Goal: Task Accomplishment & Management: Use online tool/utility

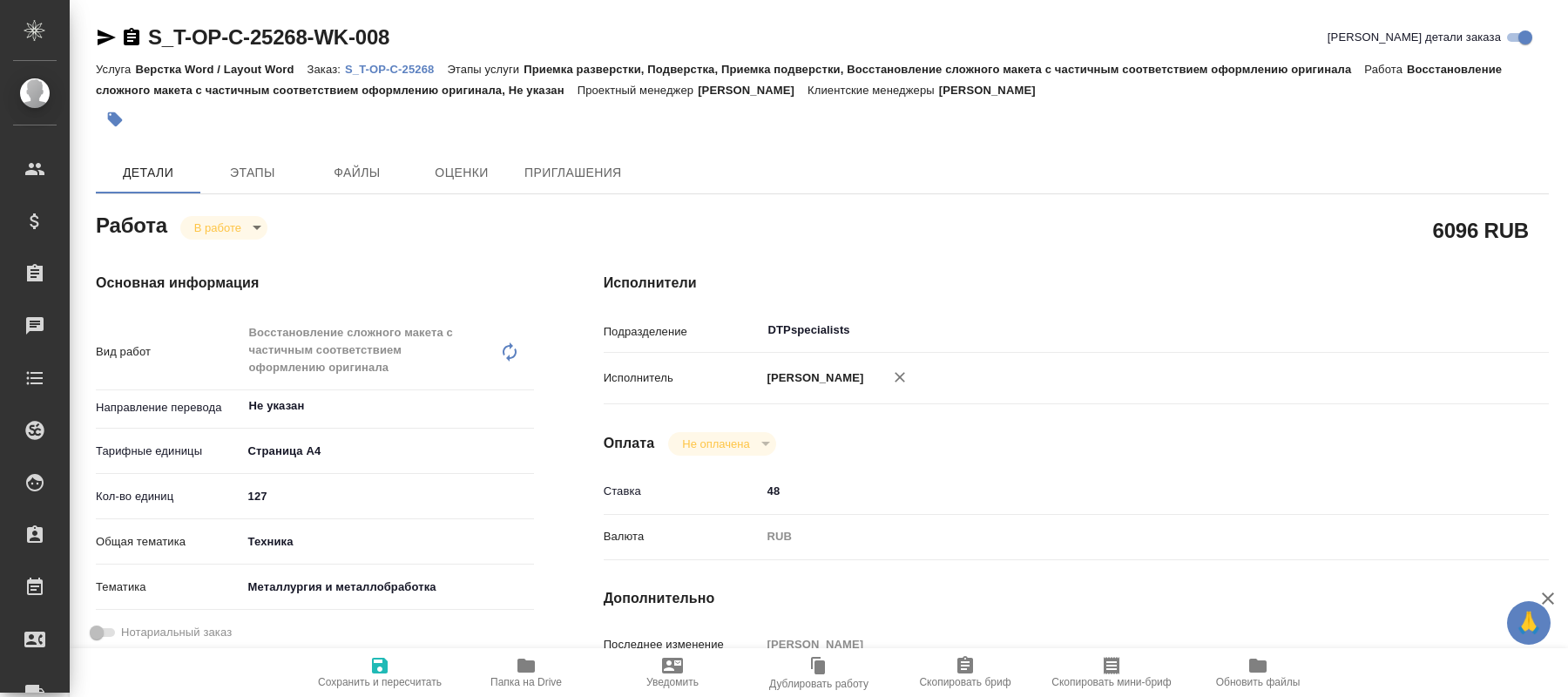
type textarea "x"
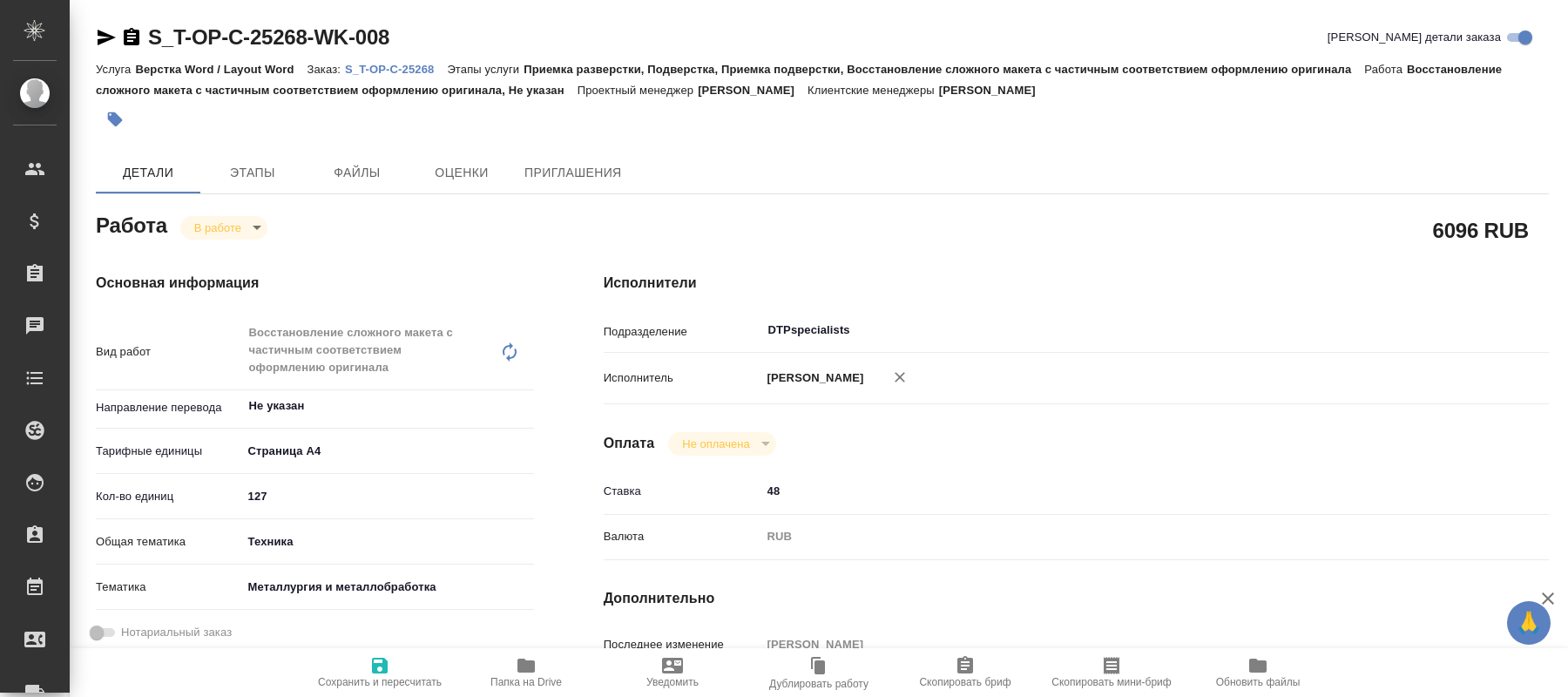
type textarea "x"
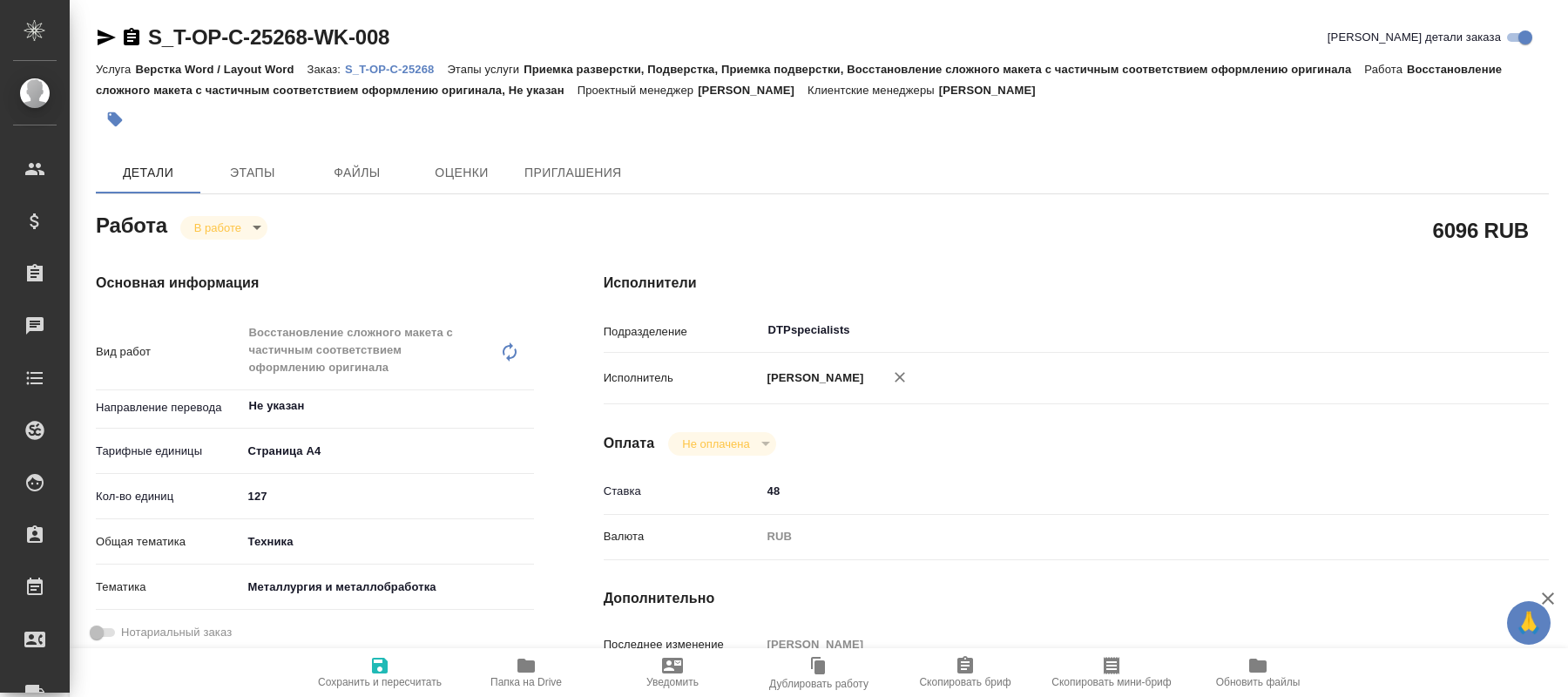
type textarea "x"
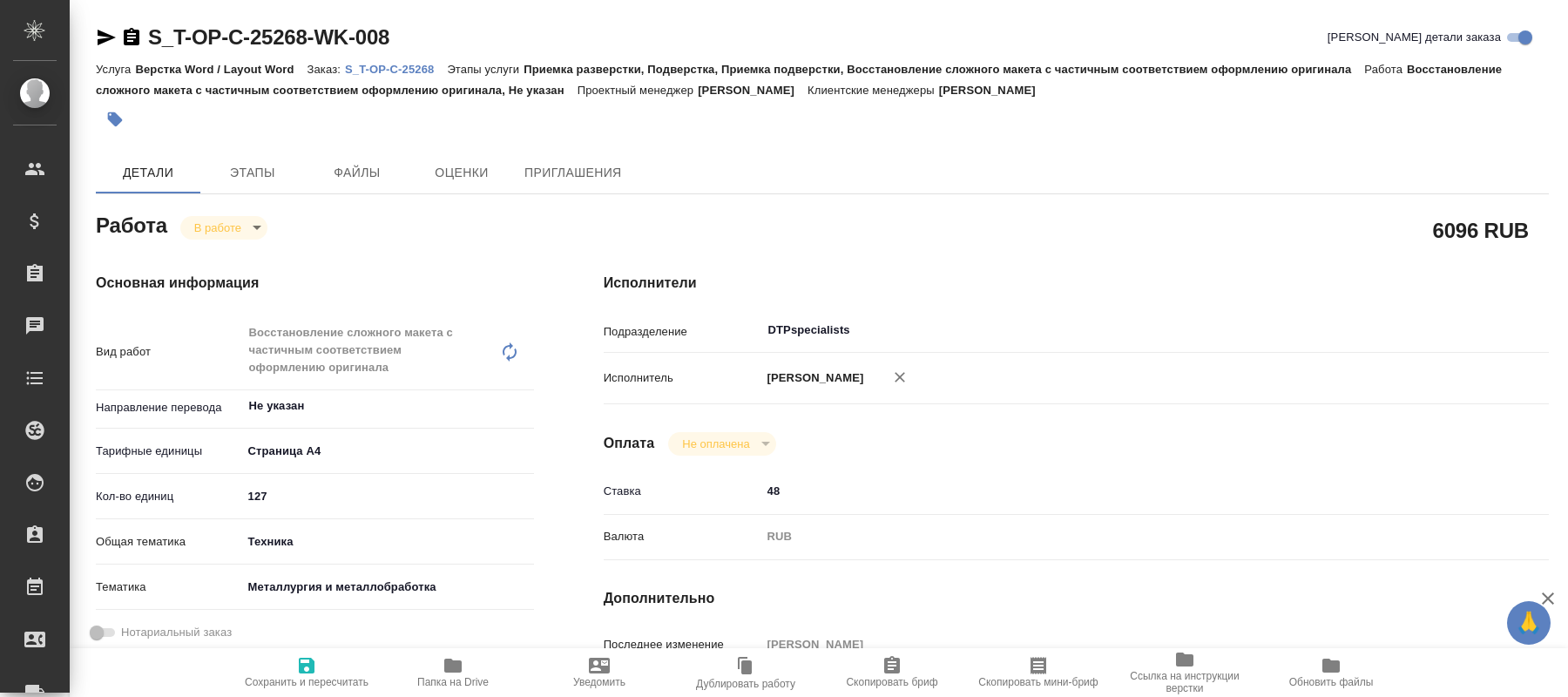
type textarea "x"
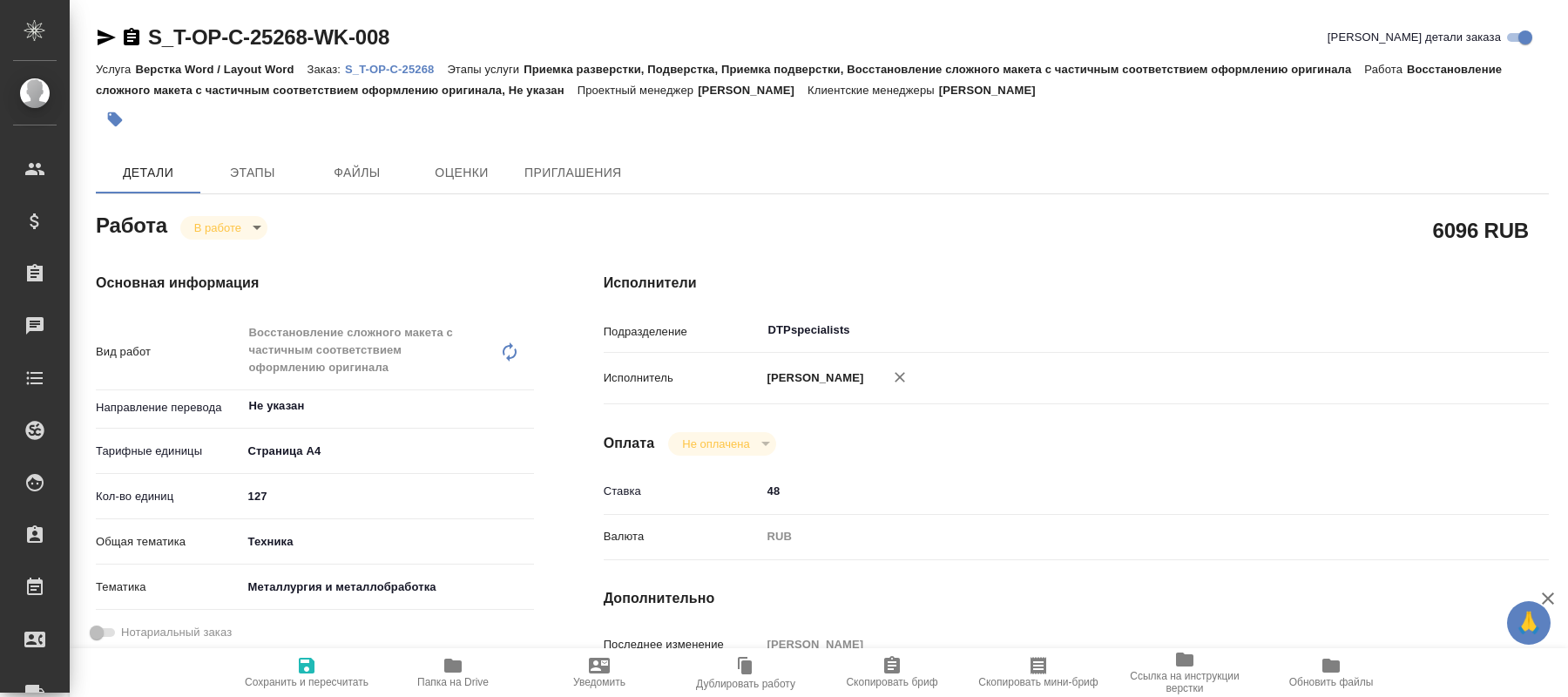
type textarea "x"
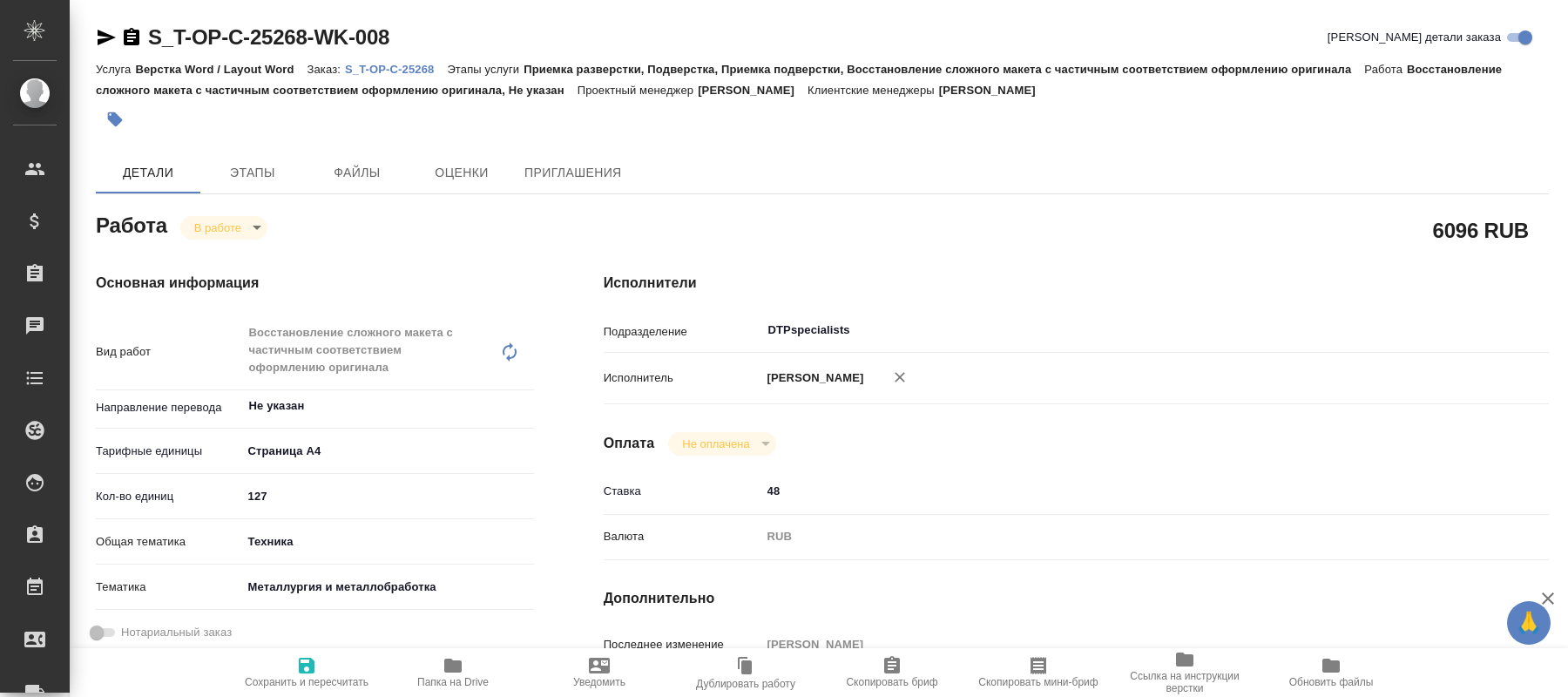
type textarea "x"
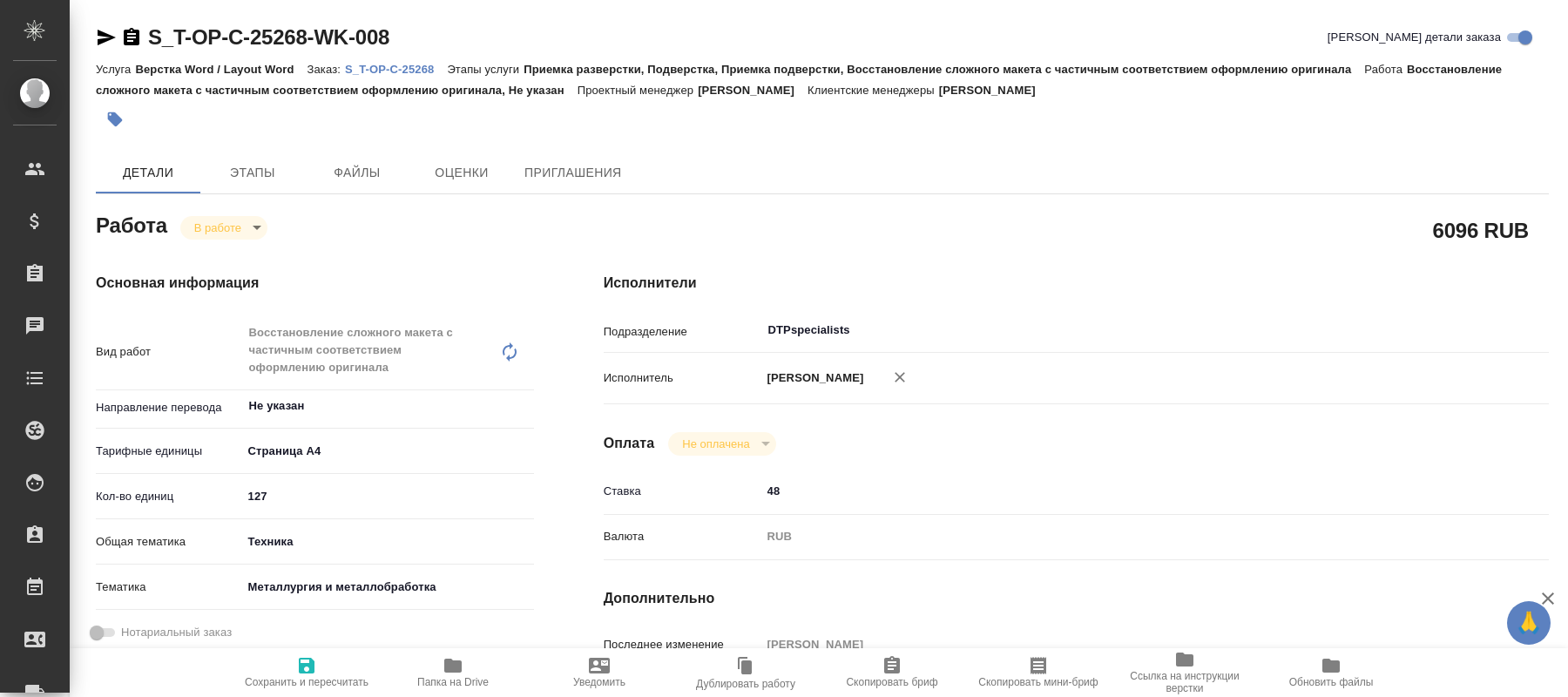
type textarea "x"
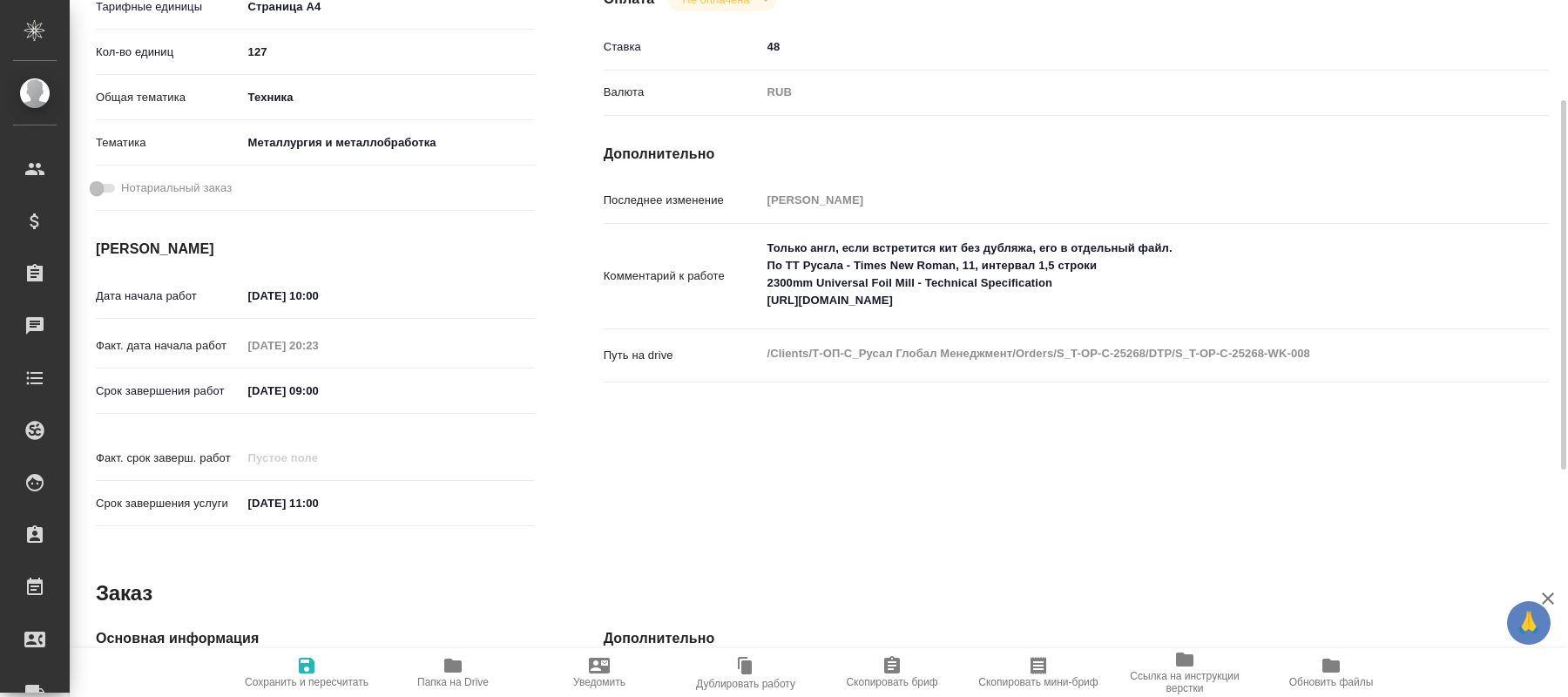
type textarea "x"
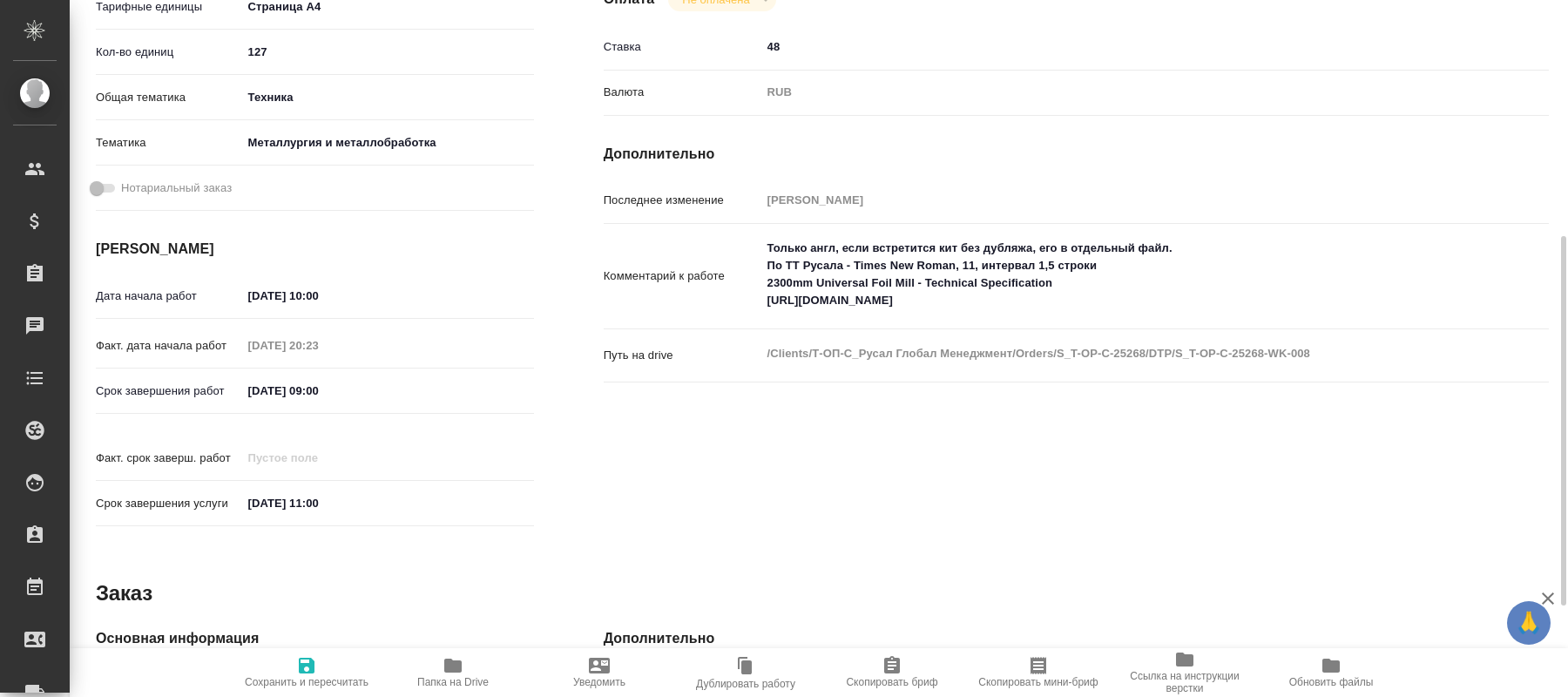
scroll to position [614, 0]
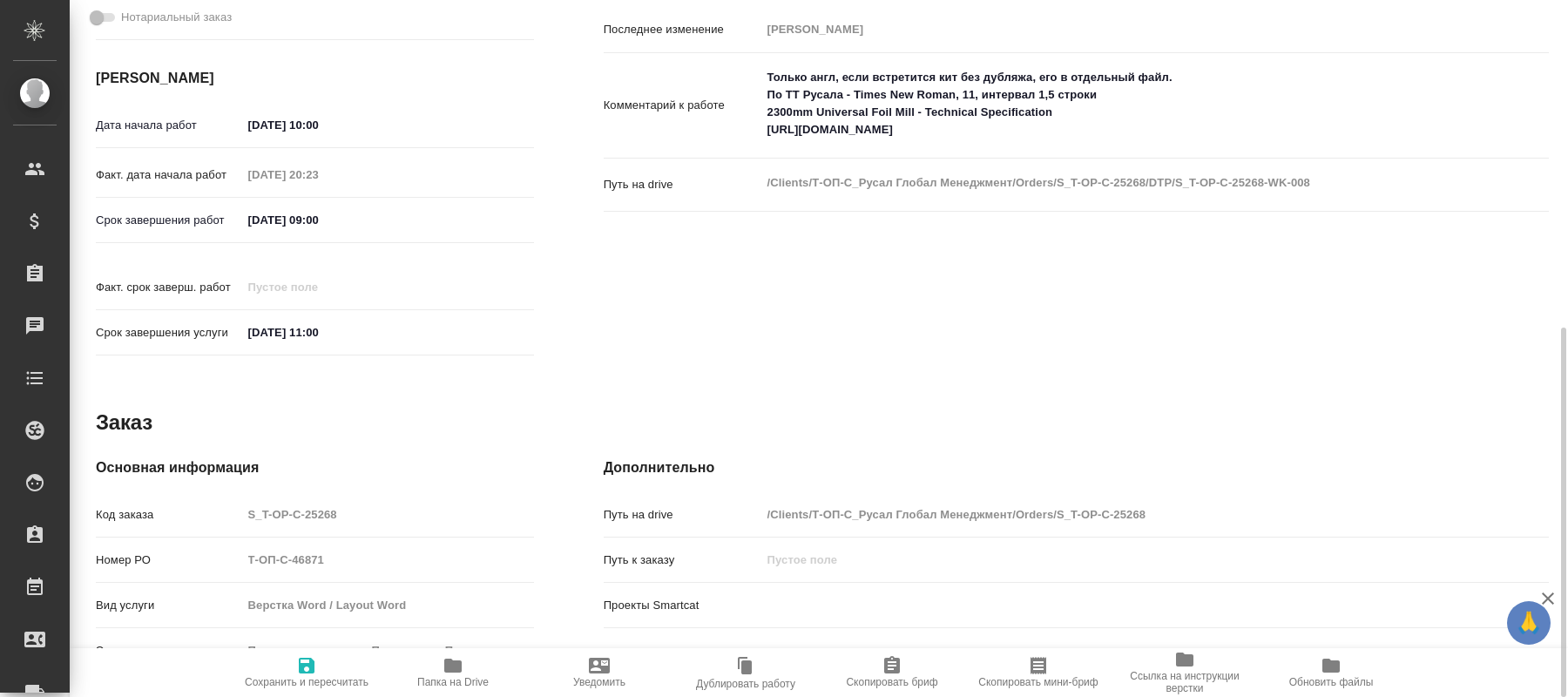
type textarea "x"
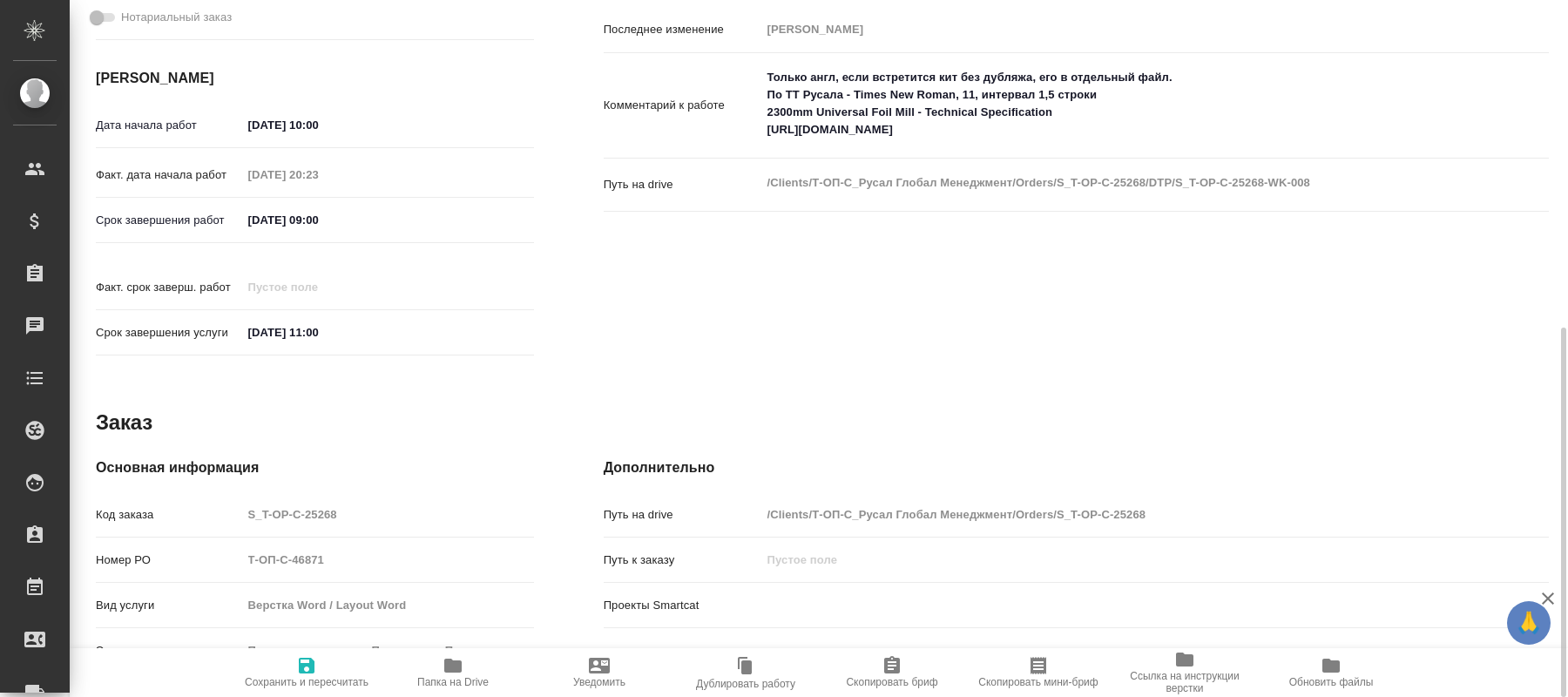
type textarea "x"
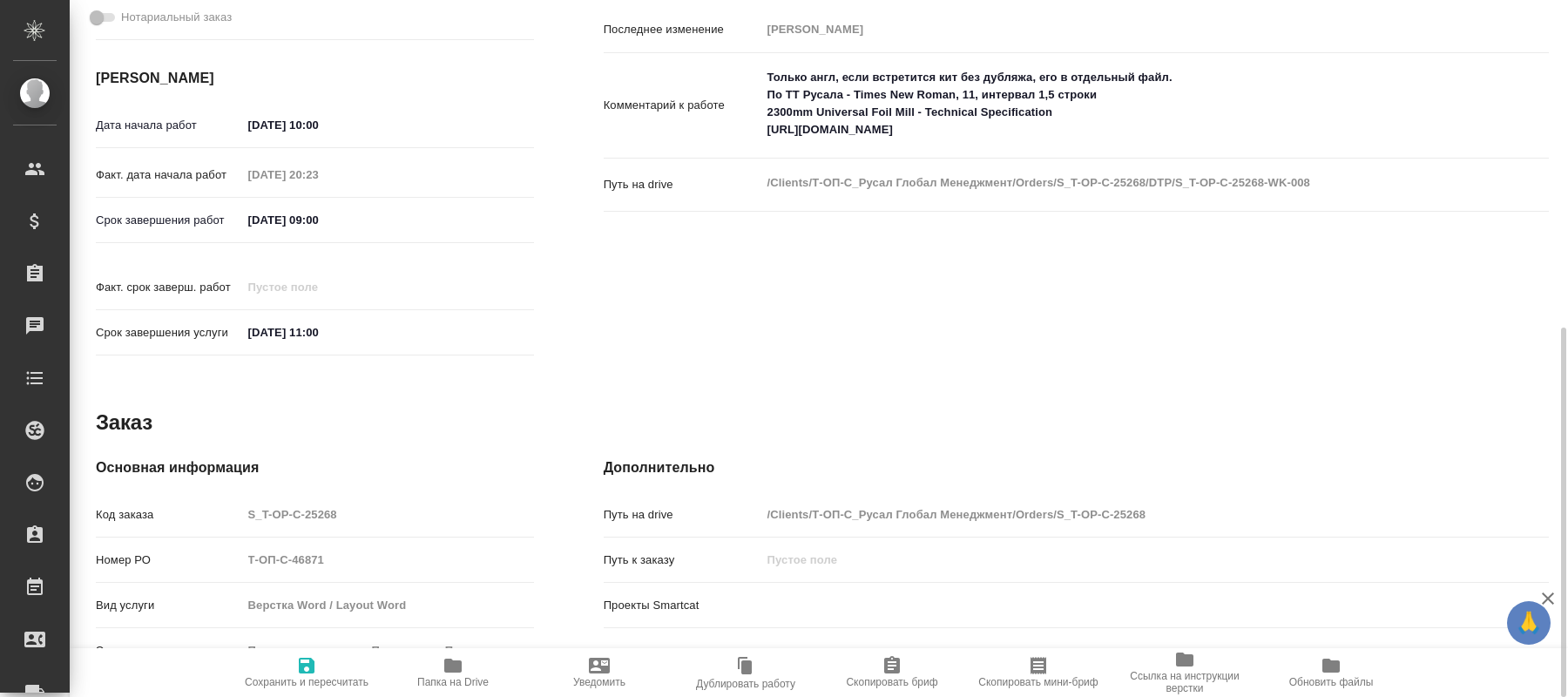
click at [453, 674] on icon "button" at bounding box center [453, 665] width 21 height 21
type textarea "x"
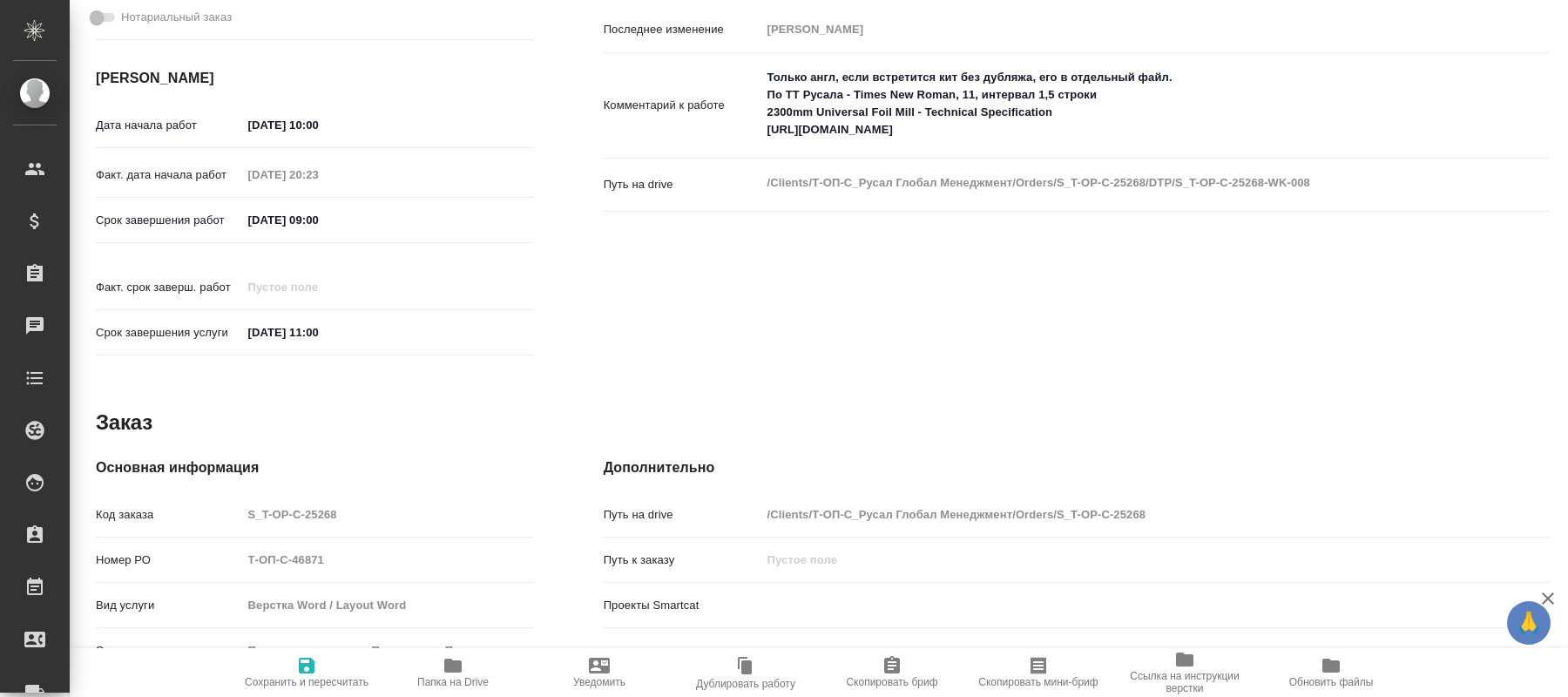
type textarea "x"
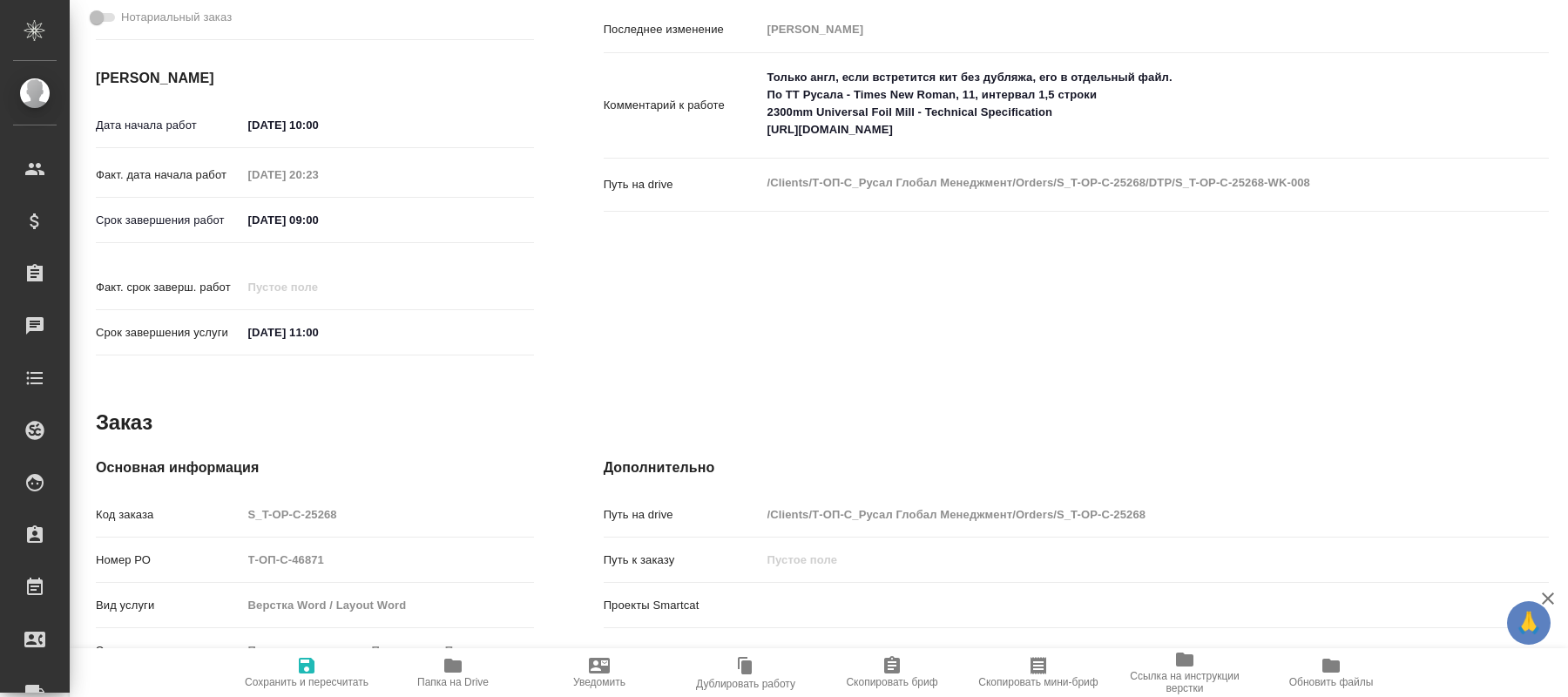
type textarea "x"
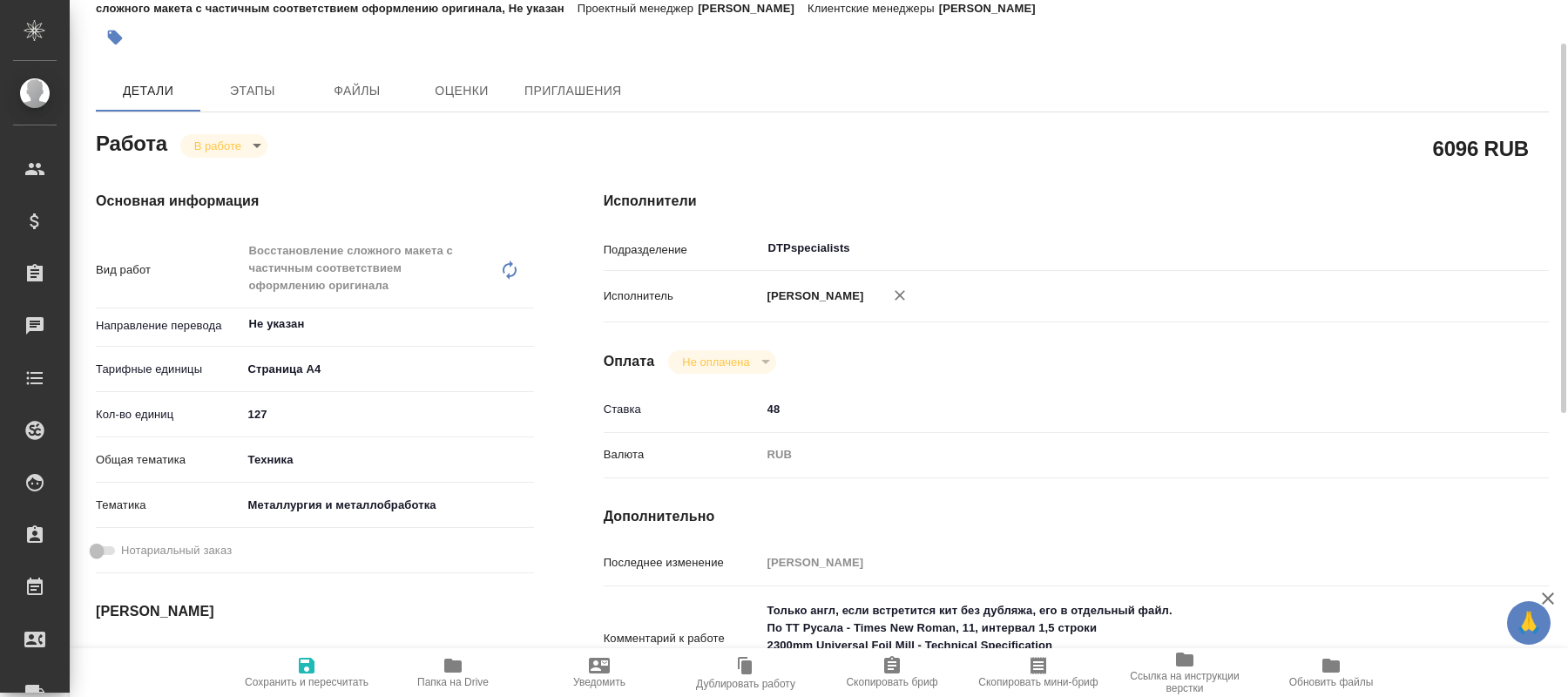
click at [253, 148] on body "🙏 .cls-1 fill:#fff; AWATERA Kucherenko Oksana Клиенты Спецификации Заказы 0 Чат…" at bounding box center [784, 348] width 1568 height 697
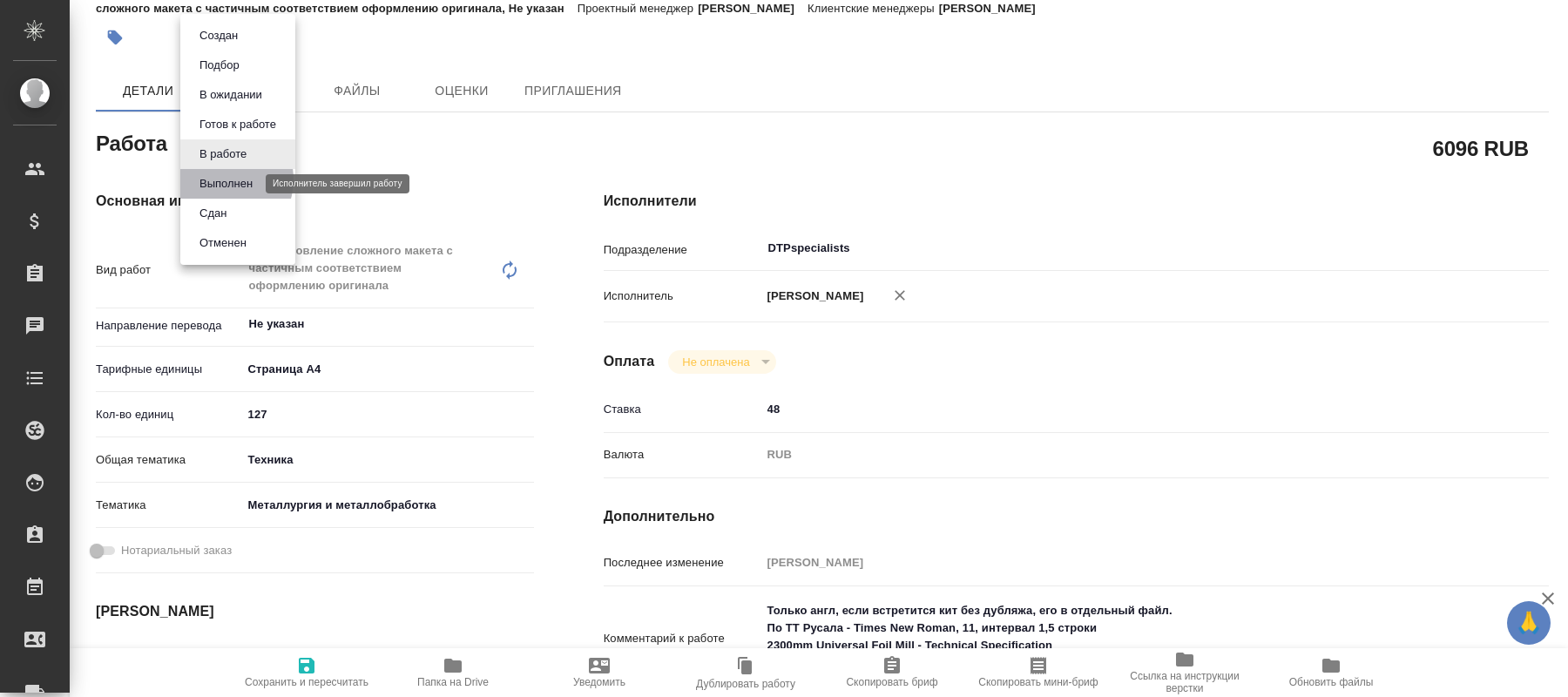
click at [221, 179] on button "Выполнен" at bounding box center [226, 184] width 63 height 19
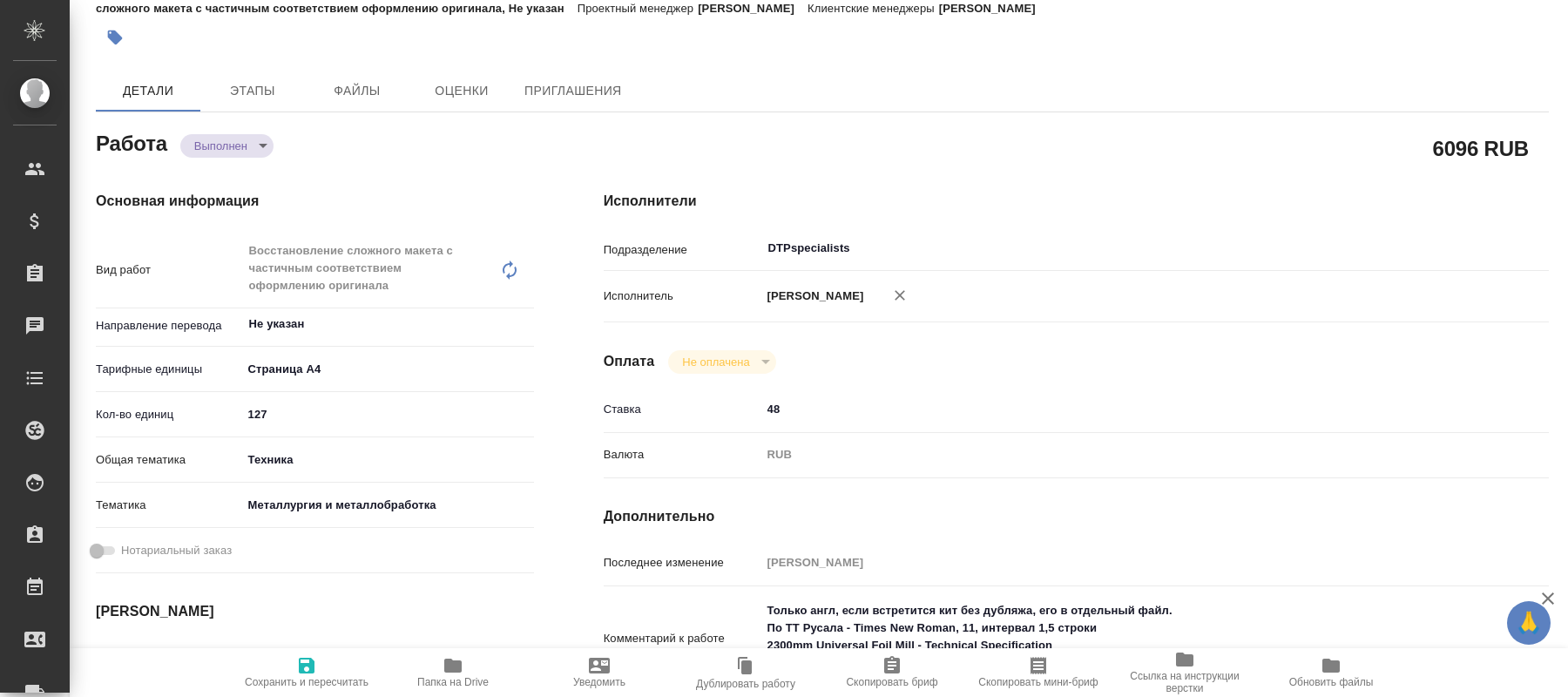
type textarea "x"
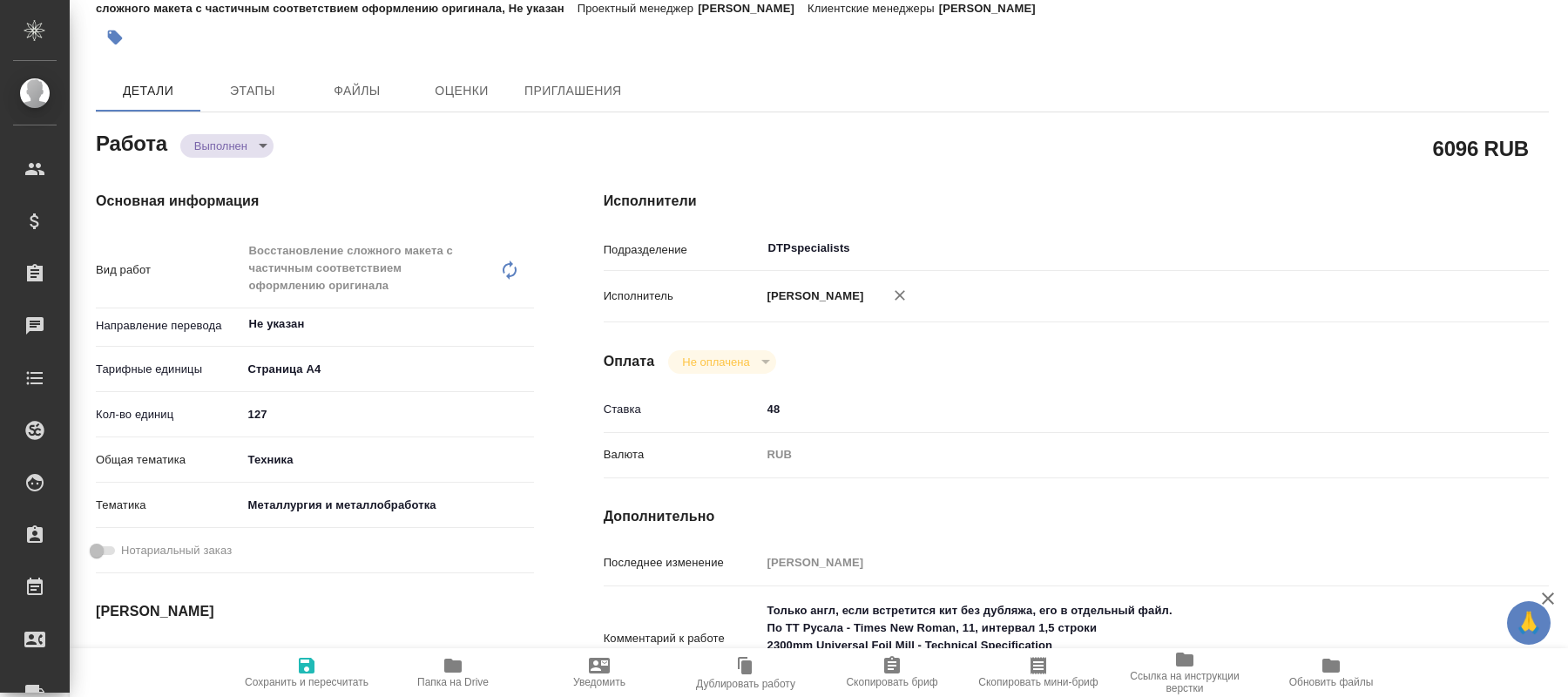
type textarea "x"
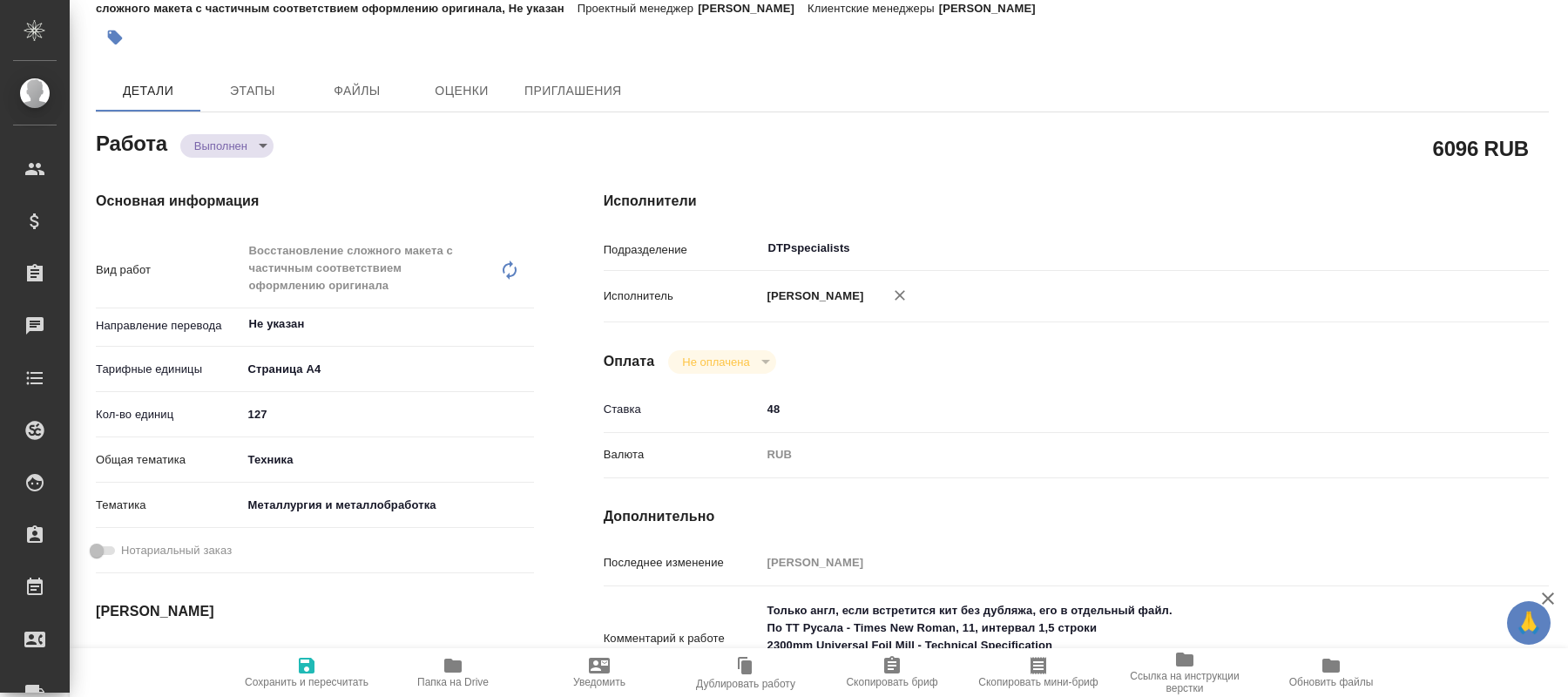
scroll to position [0, 0]
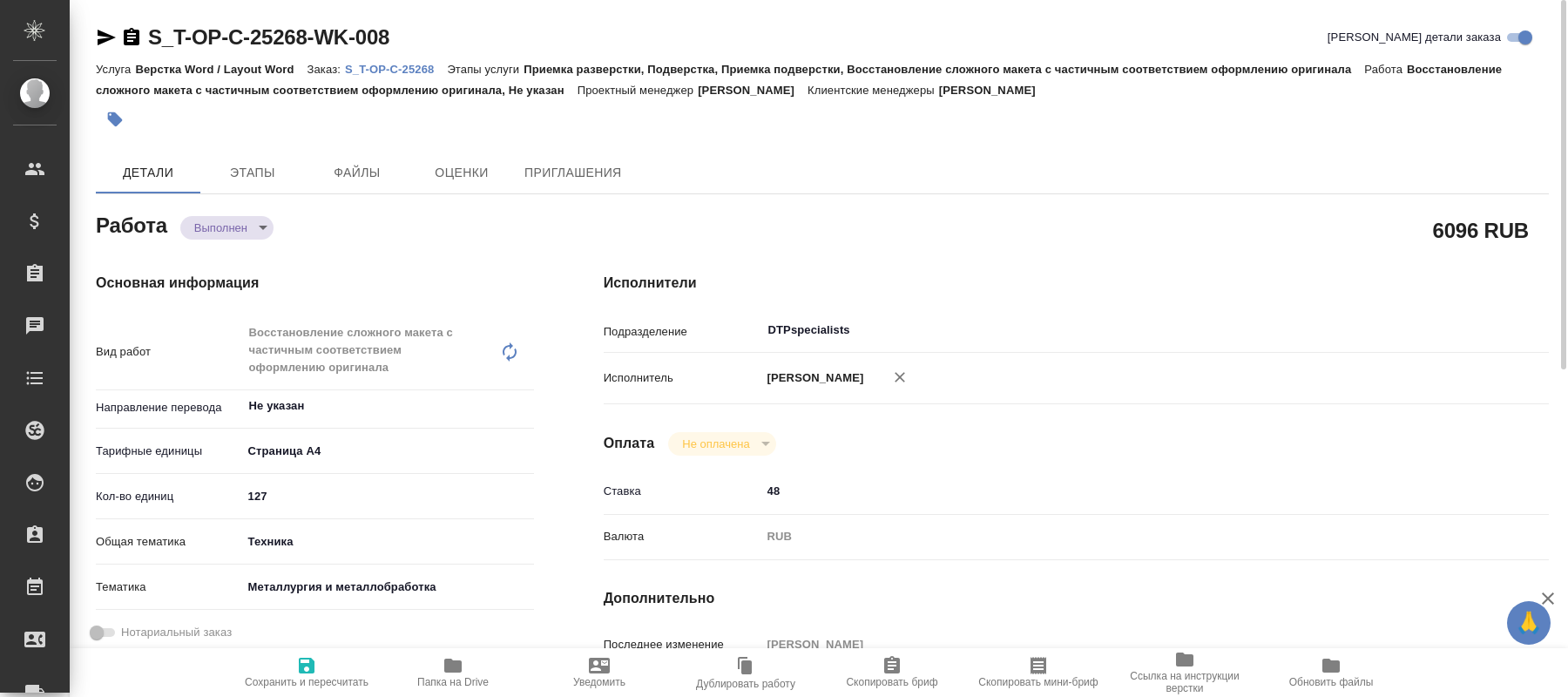
type textarea "x"
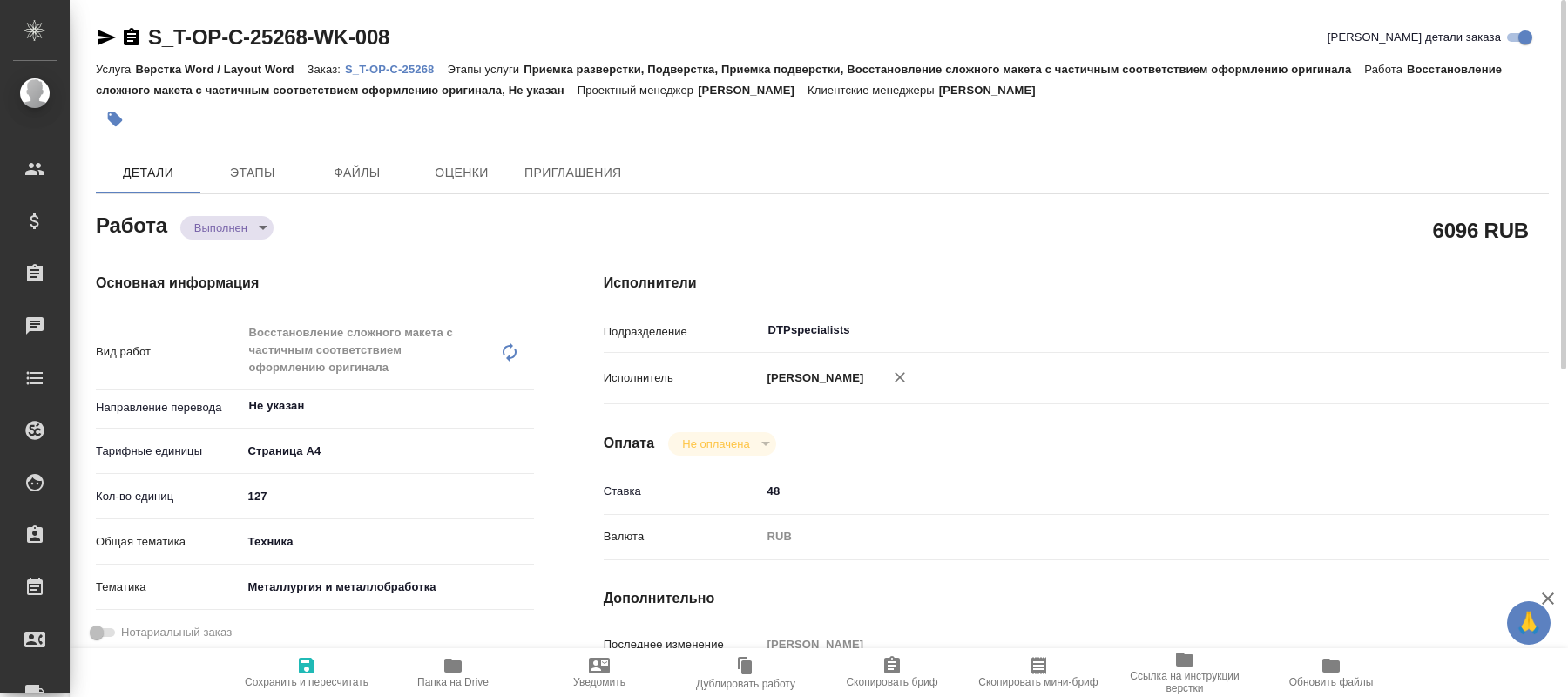
click at [407, 72] on p "S_T-OP-C-25268" at bounding box center [396, 70] width 102 height 13
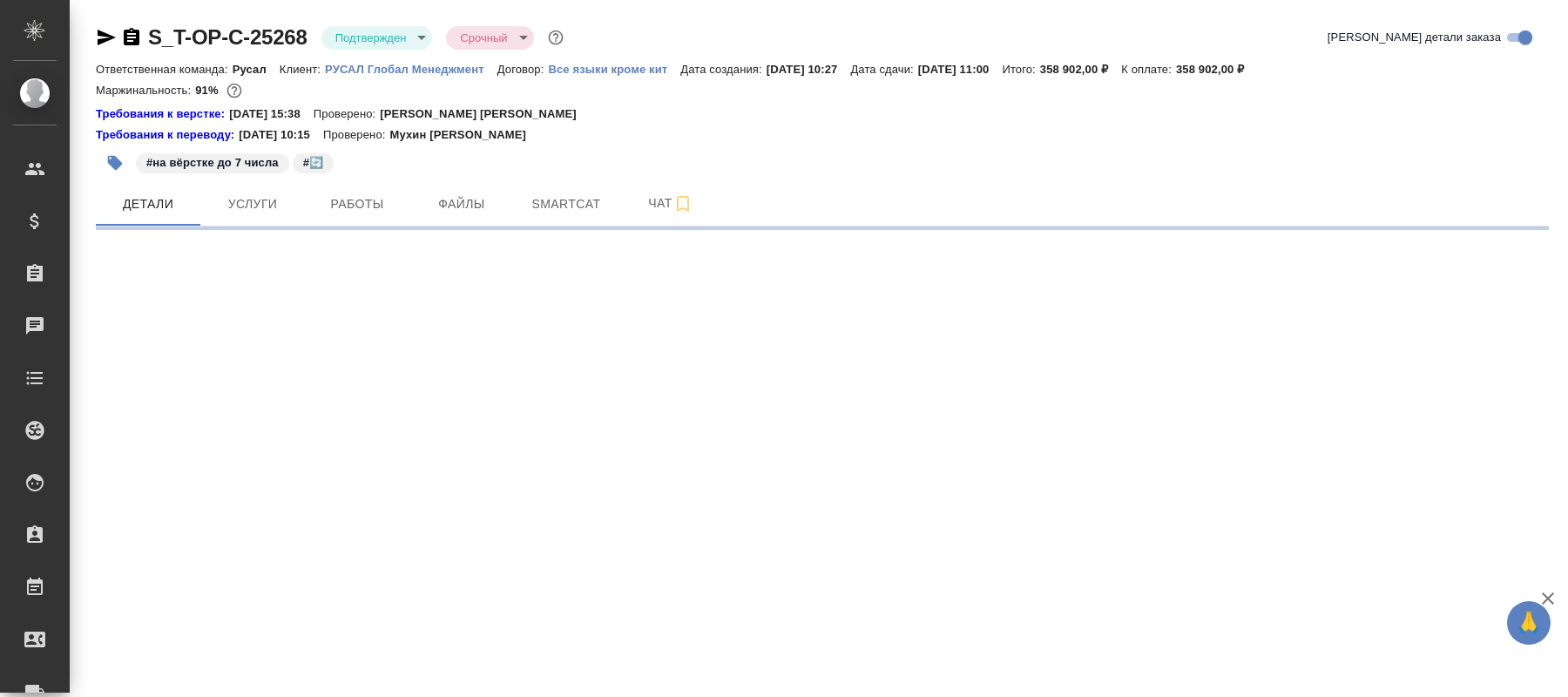
select select "RU"
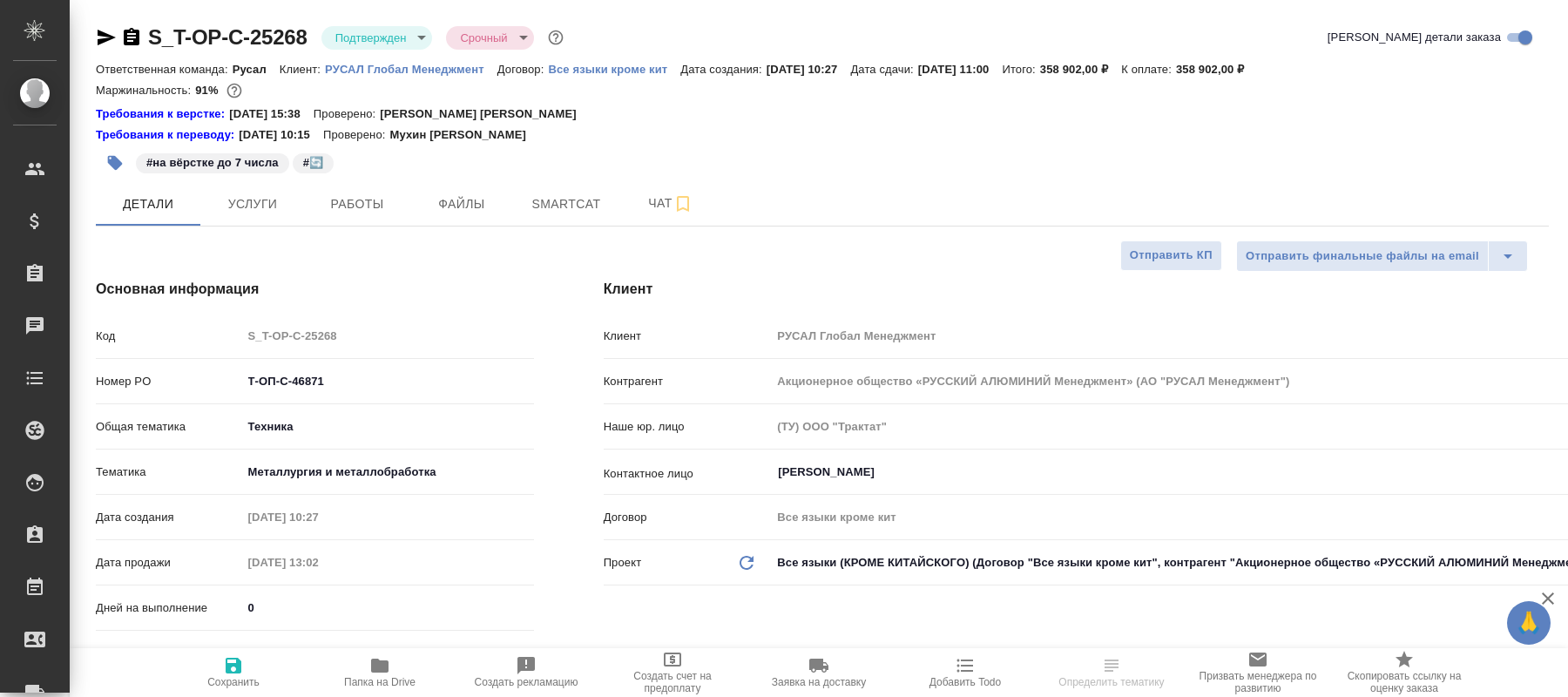
type textarea "x"
type input "[PERSON_NAME] [PERSON_NAME]"
type input "Журавлева [PERSON_NAME]"
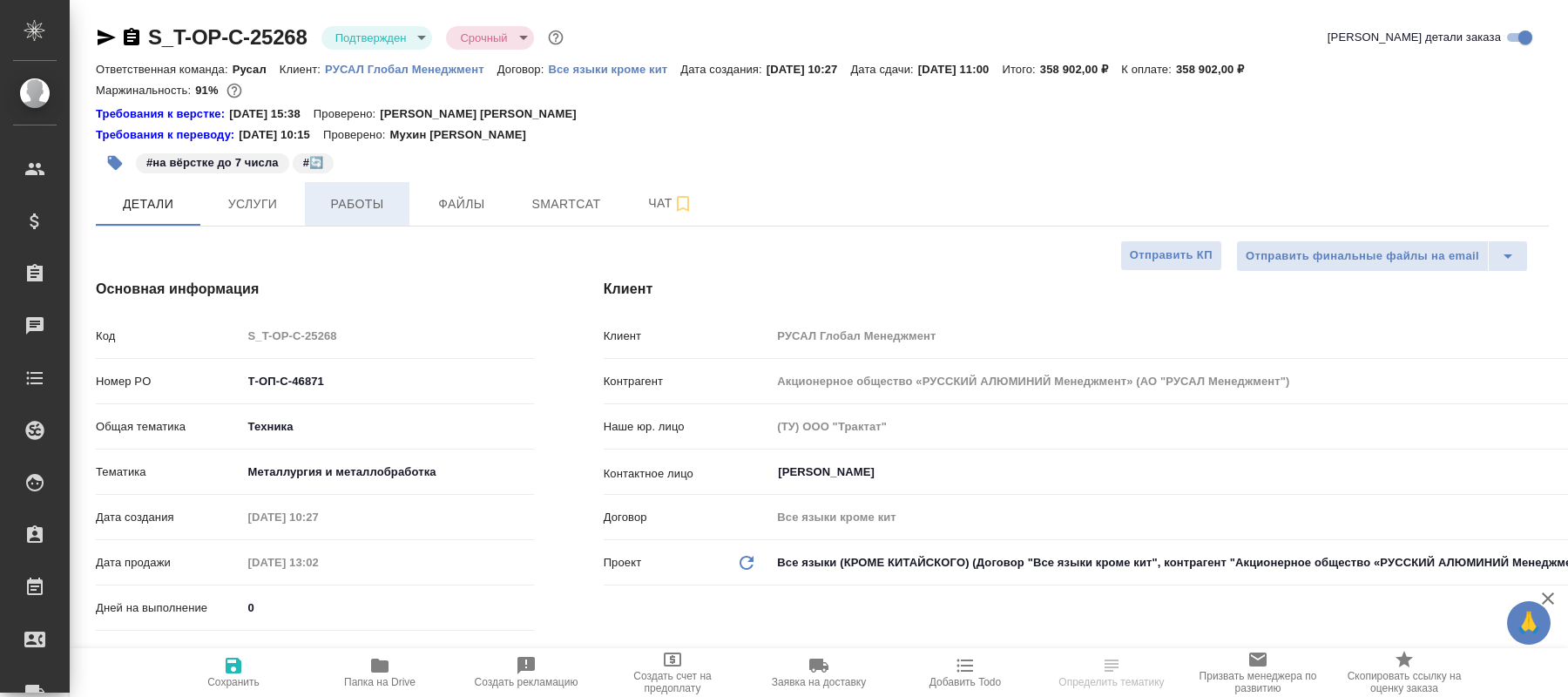
click at [360, 214] on span "Работы" at bounding box center [357, 203] width 84 height 21
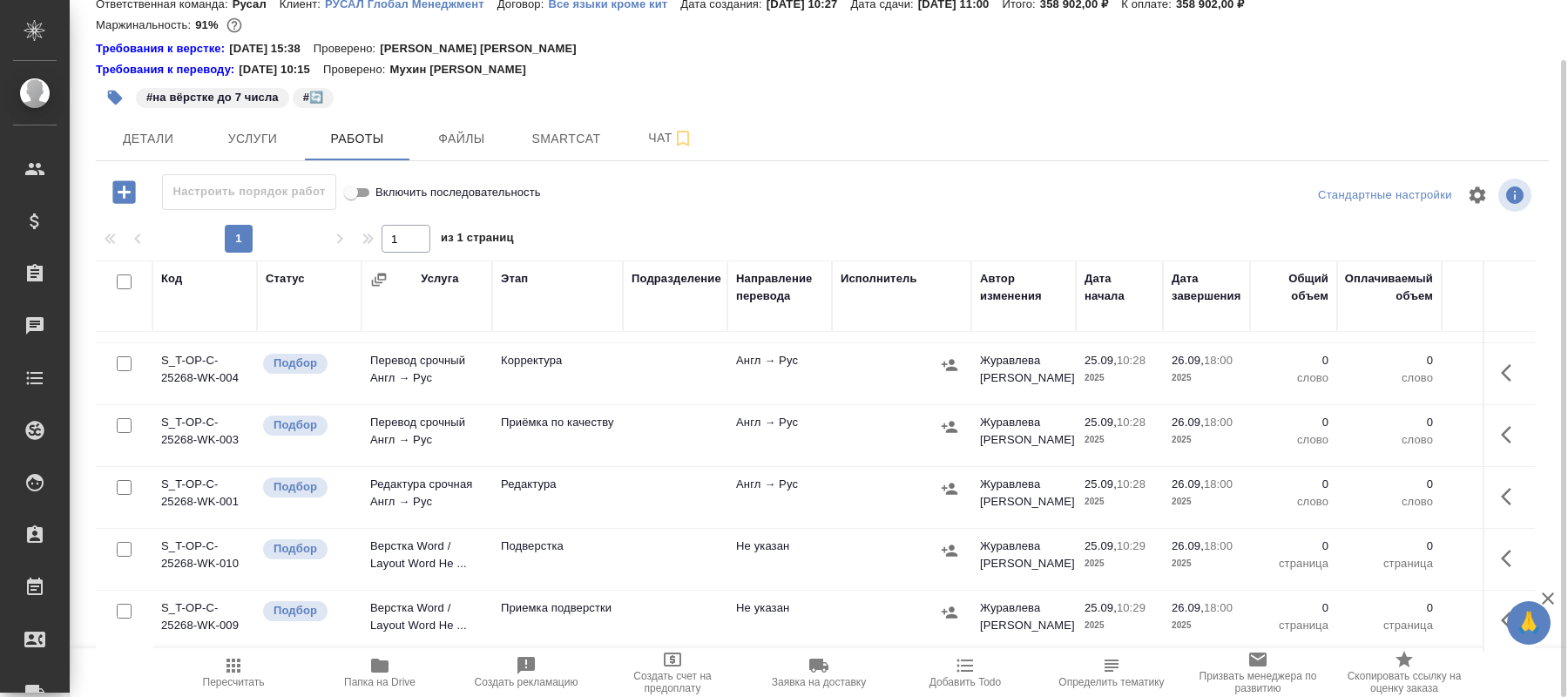
scroll to position [683, 0]
click at [654, 136] on span "Чат" at bounding box center [670, 137] width 84 height 21
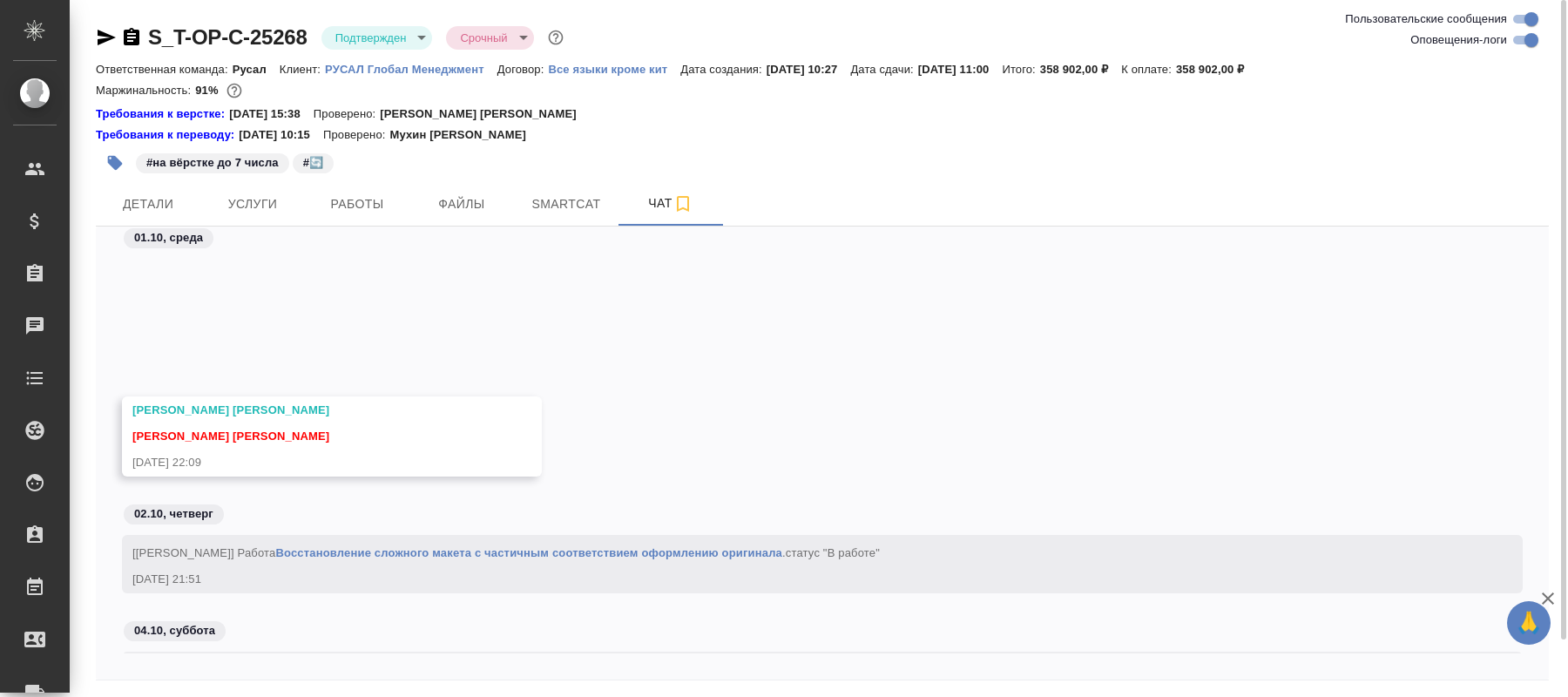
scroll to position [7282, 0]
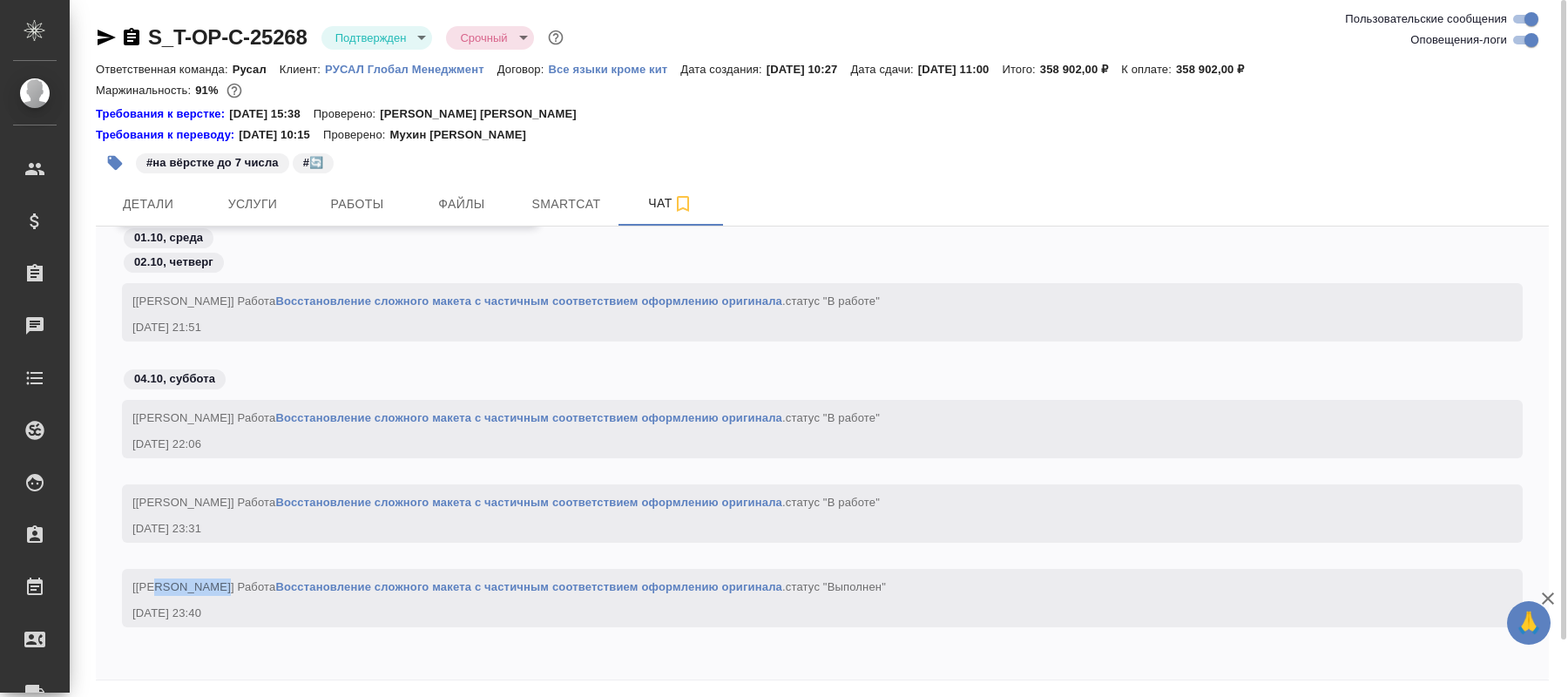
drag, startPoint x: 214, startPoint y: 586, endPoint x: 155, endPoint y: 585, distance: 59.0
click at [155, 585] on span "[[PERSON_NAME]] Работа Восстановление сложного макета с частичным соответствием…" at bounding box center [510, 587] width 754 height 13
click at [226, 584] on span "[[PERSON_NAME]] Работа Восстановление сложного макета с частичным соответствием…" at bounding box center [510, 587] width 754 height 13
drag, startPoint x: 236, startPoint y: 585, endPoint x: 139, endPoint y: 593, distance: 97.3
click at [139, 593] on span "[Кучеренко Оксана] Работа Восстановление сложного макета с частичным соответств…" at bounding box center [510, 587] width 754 height 13
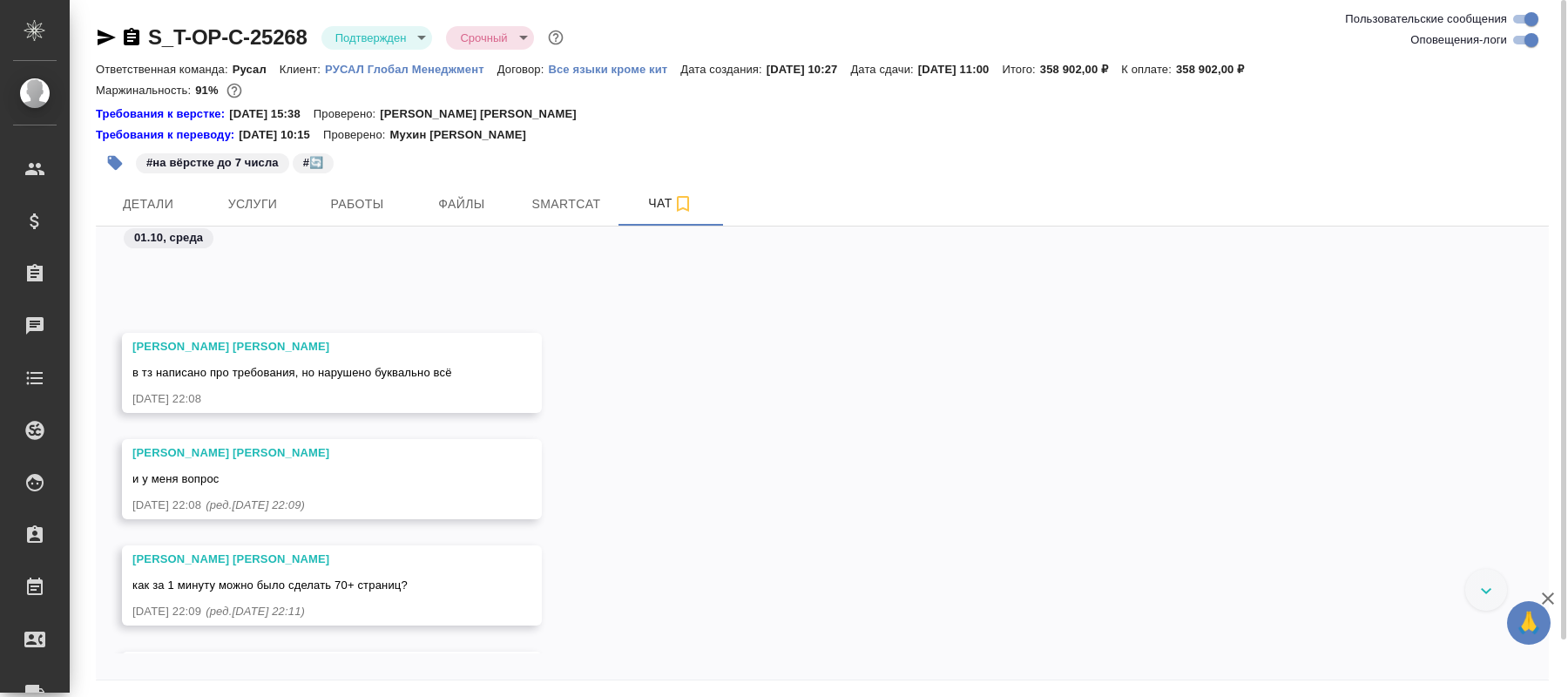
scroll to position [6749, 0]
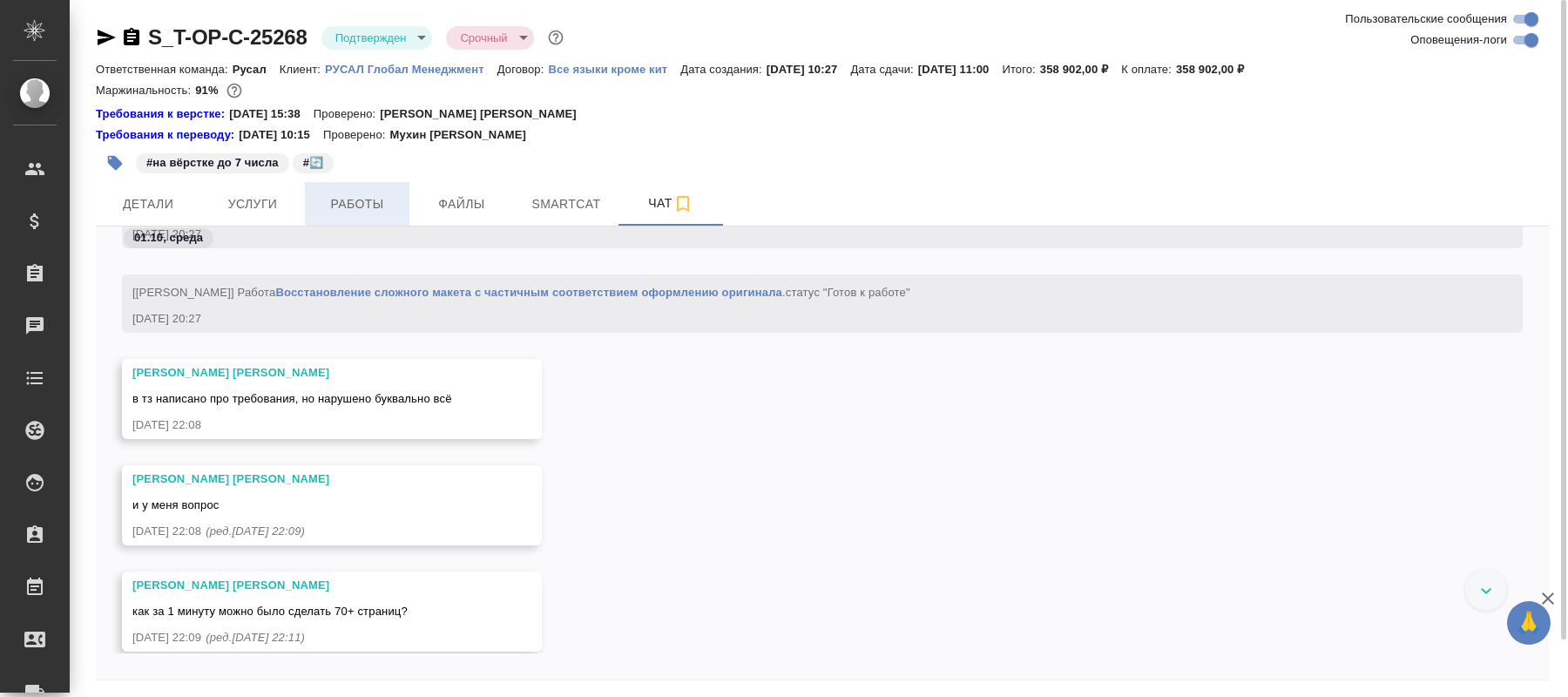
click at [373, 190] on button "Работы" at bounding box center [356, 203] width 105 height 44
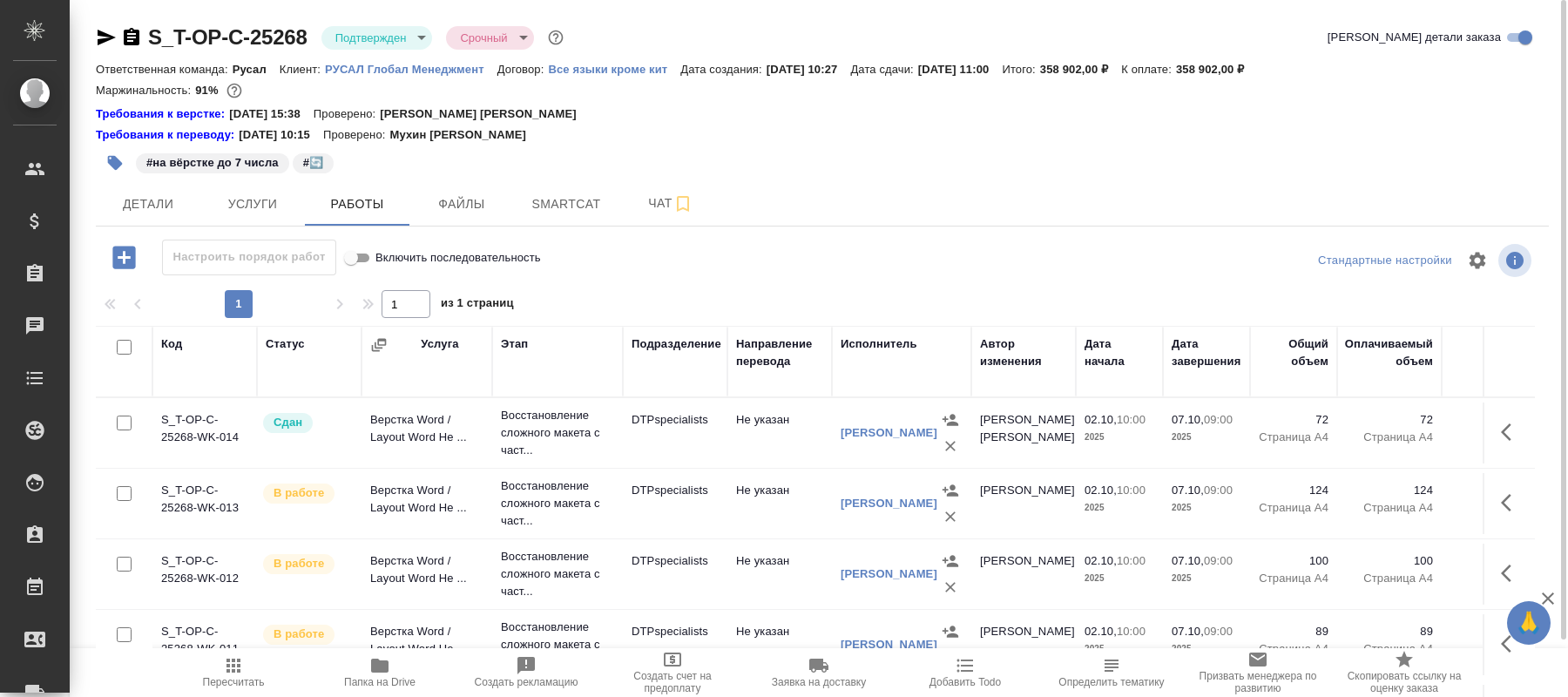
click at [1284, 427] on p "72" at bounding box center [1293, 419] width 70 height 18
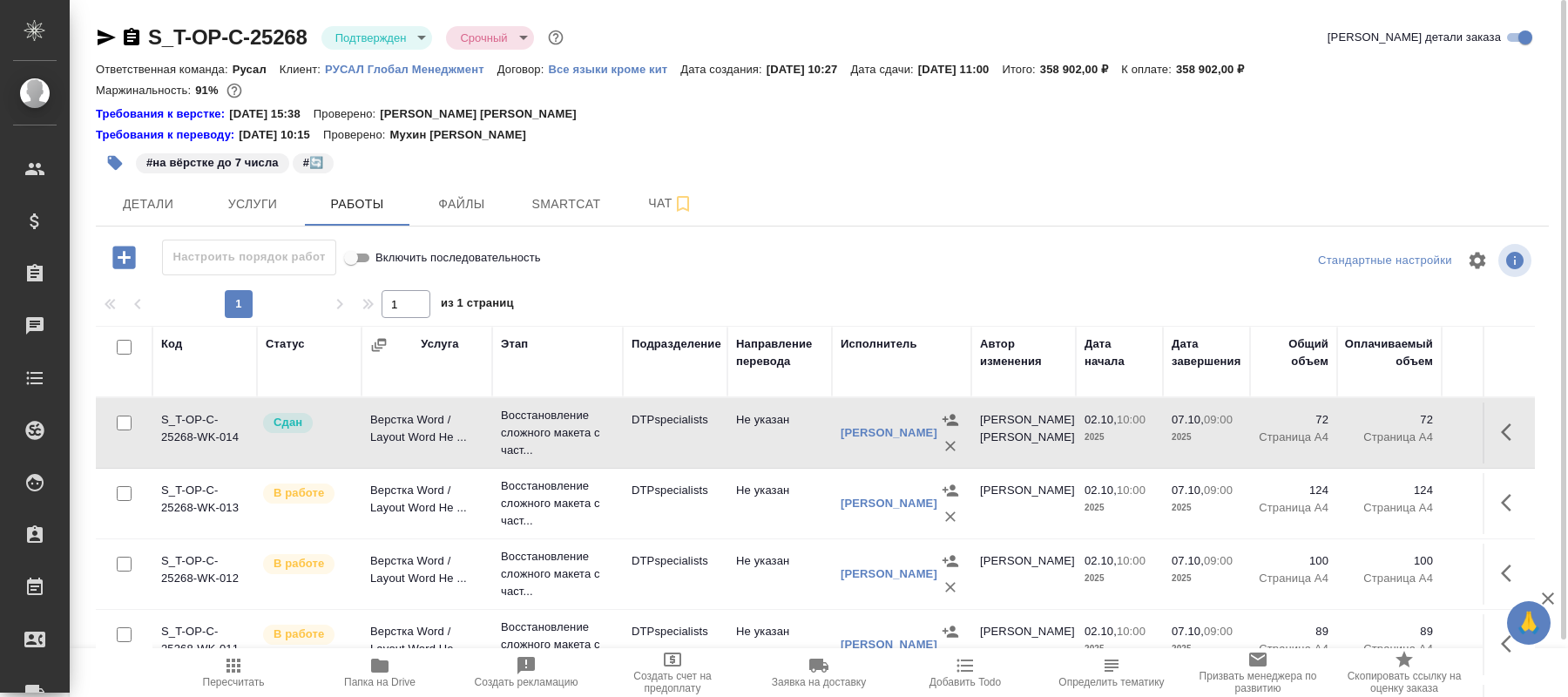
click at [1284, 427] on p "72" at bounding box center [1293, 419] width 70 height 18
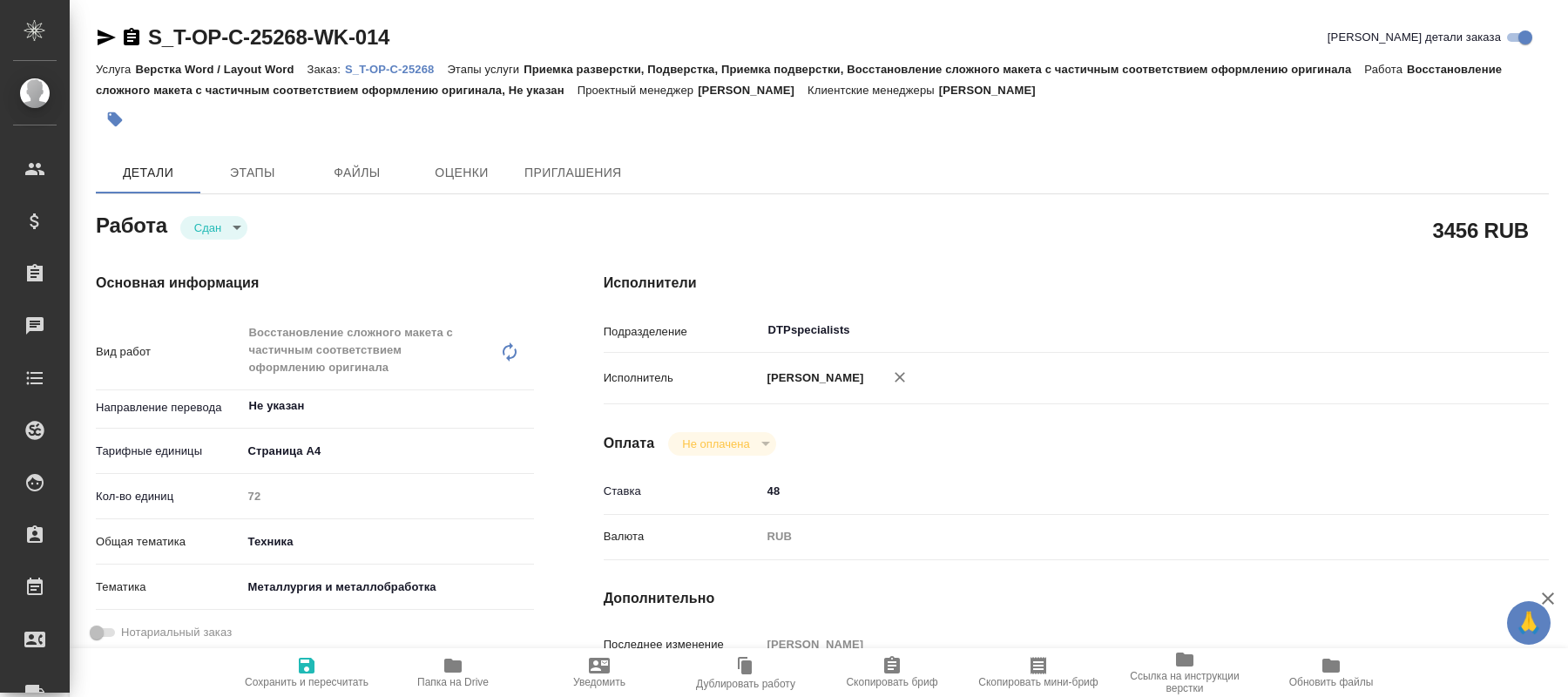
type textarea "x"
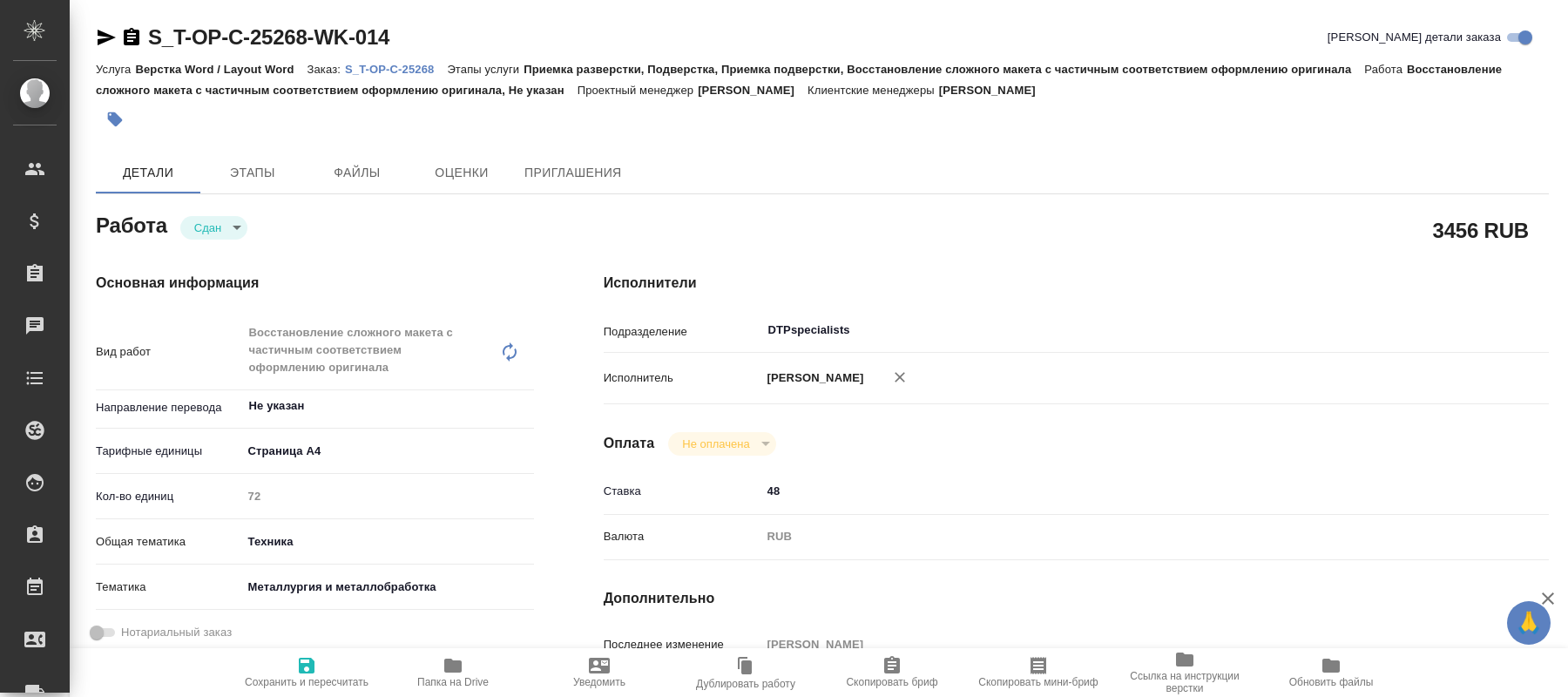
type textarea "x"
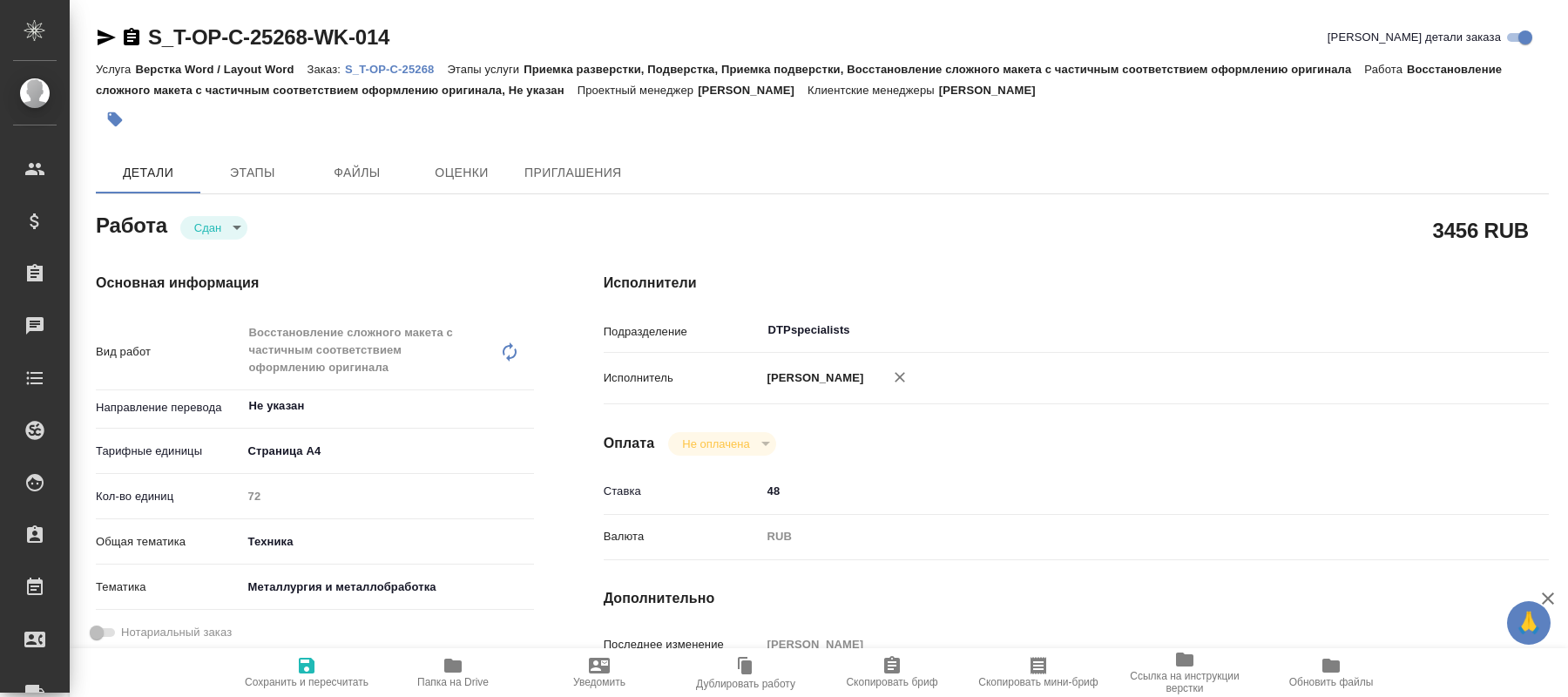
type textarea "x"
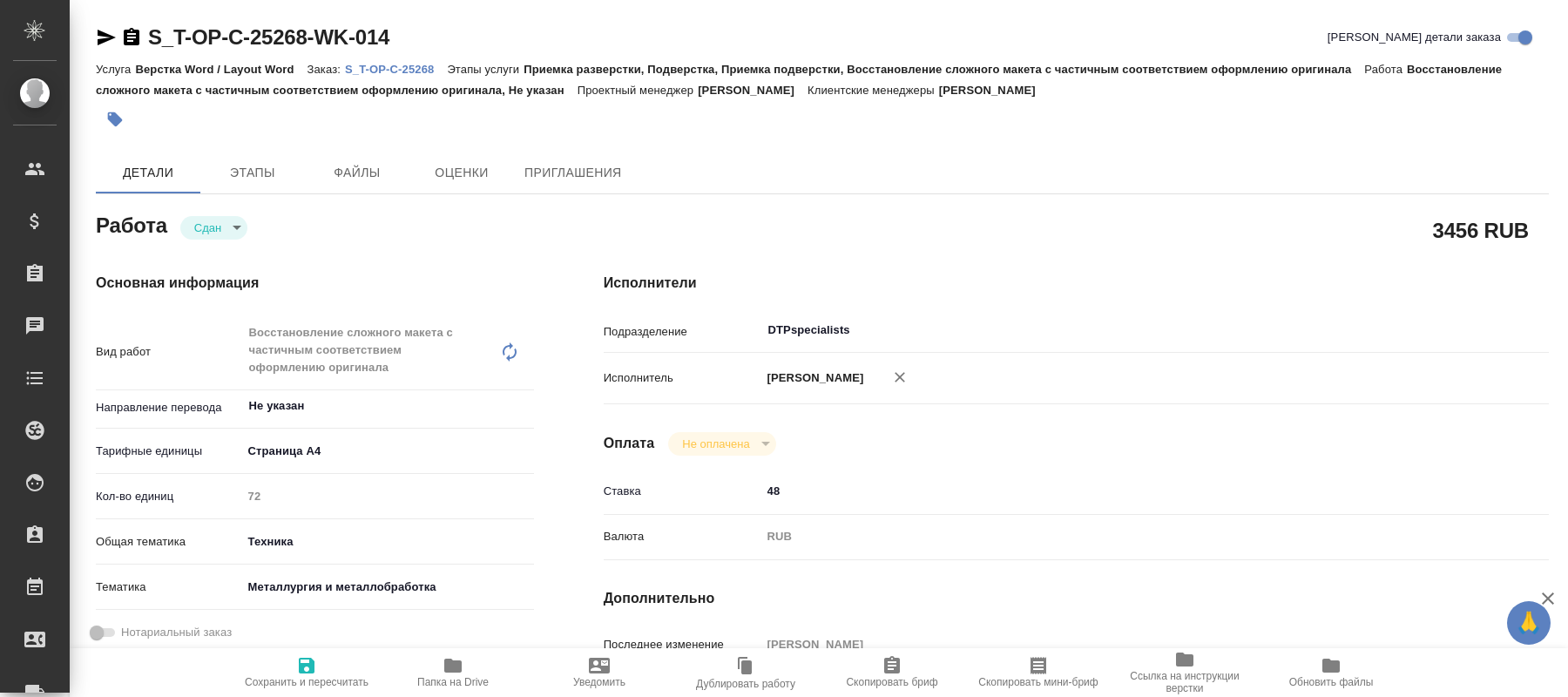
type textarea "x"
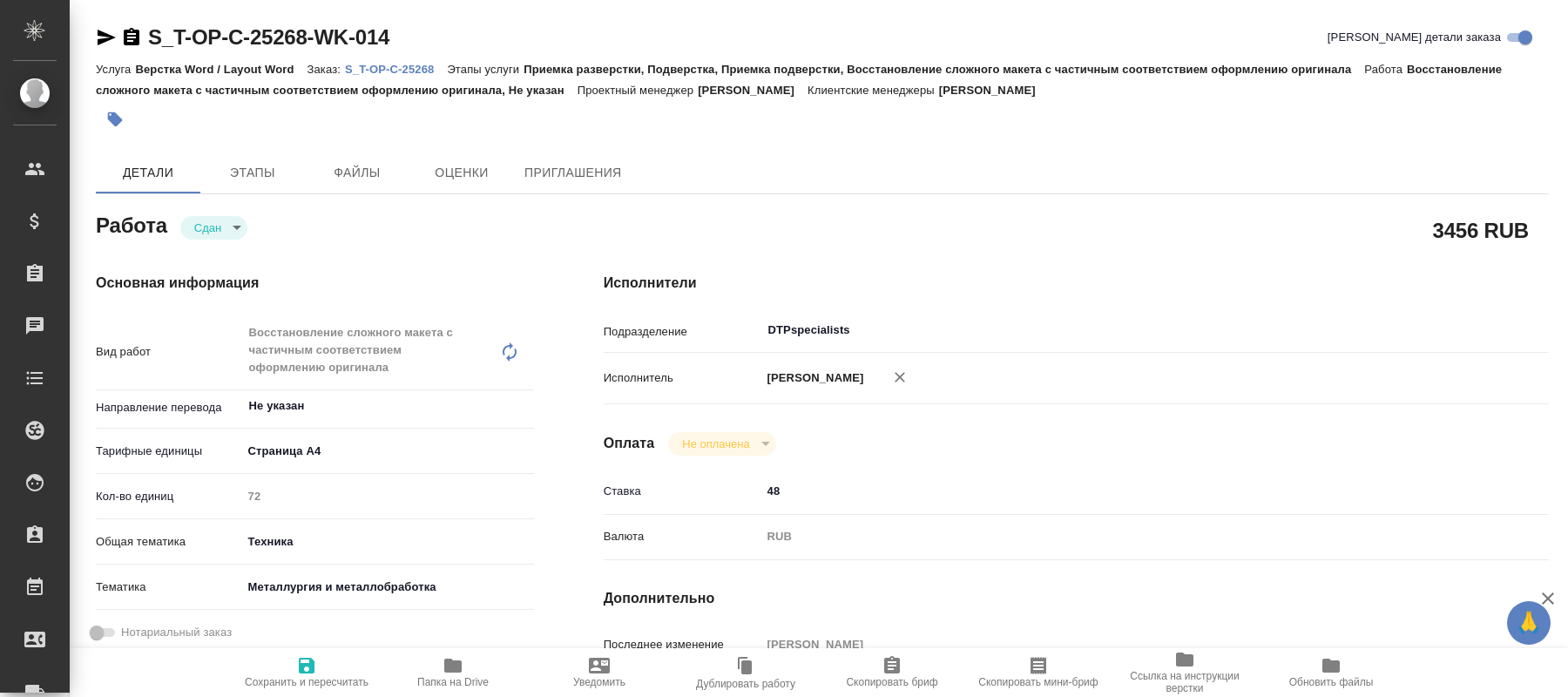
type textarea "x"
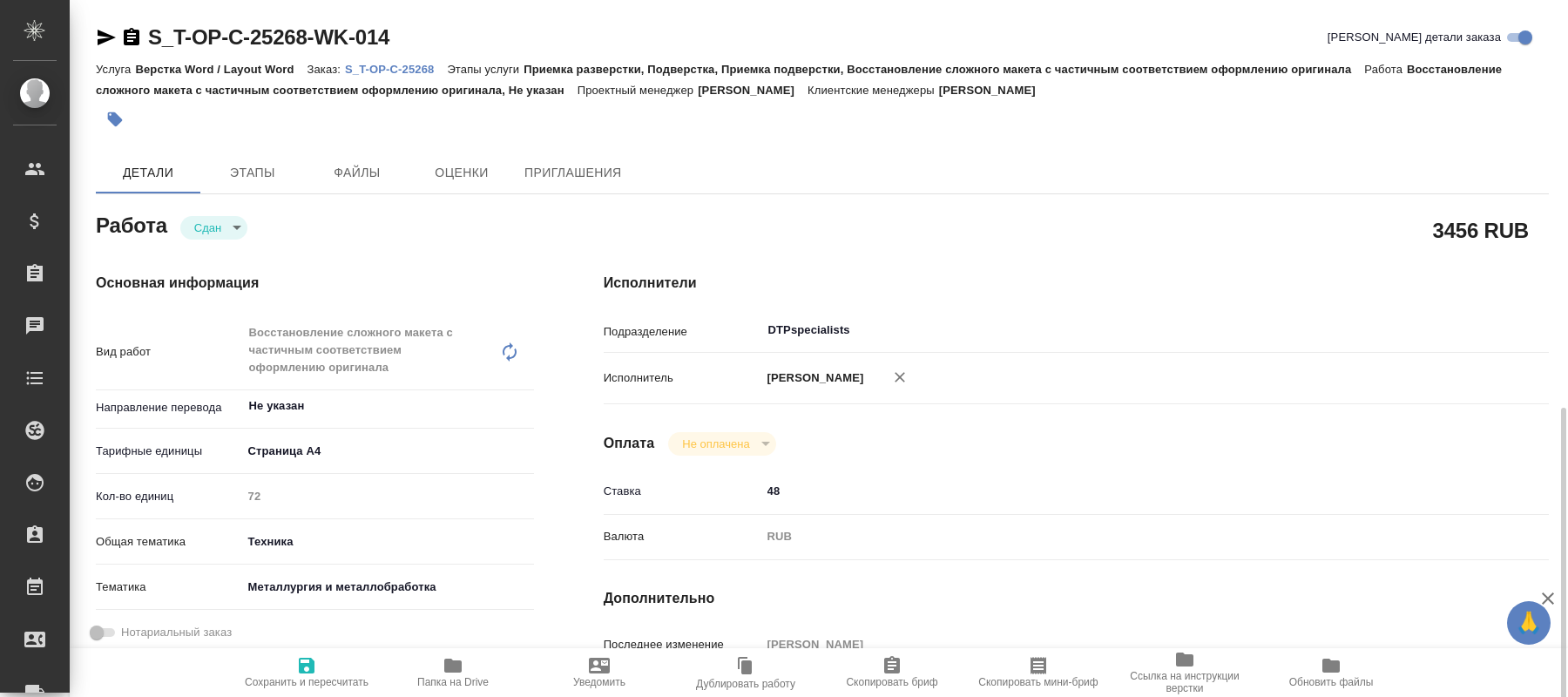
scroll to position [266, 0]
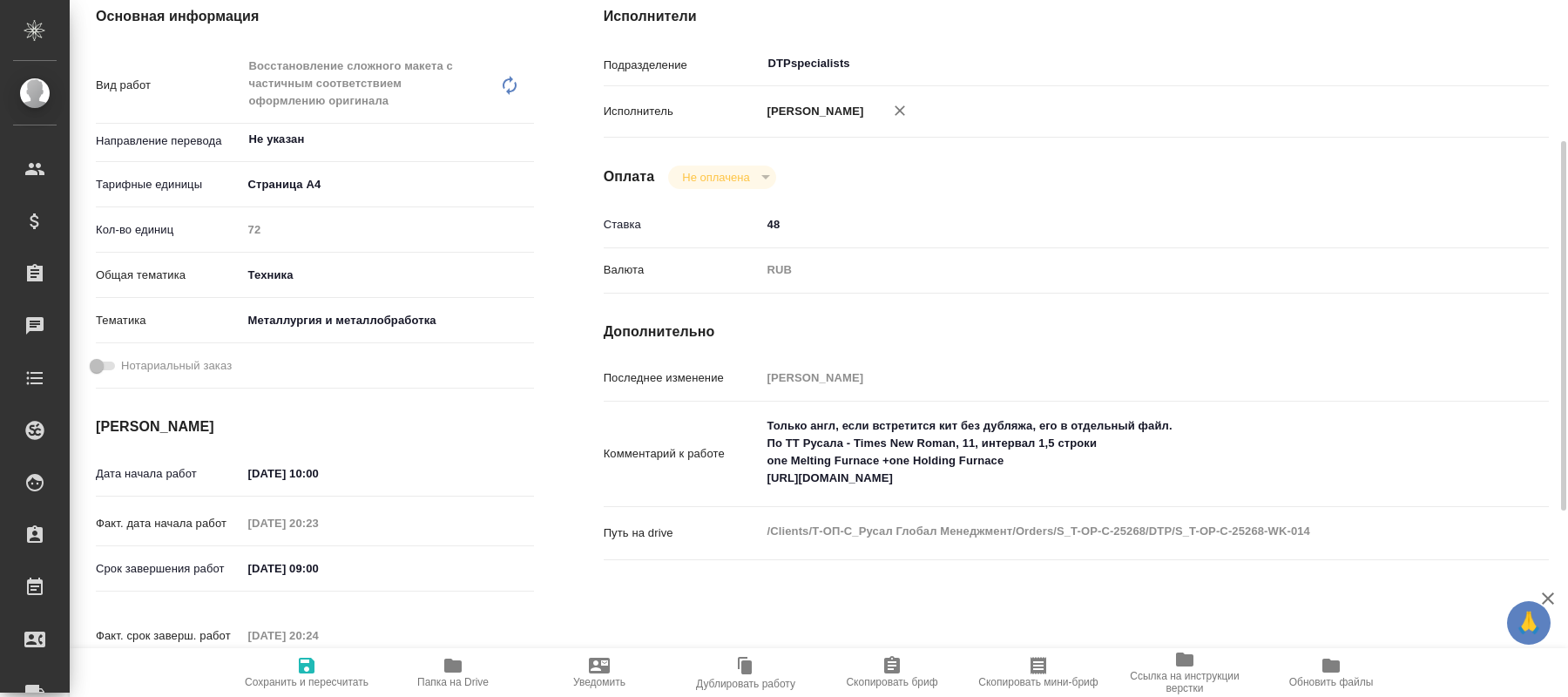
type textarea "x"
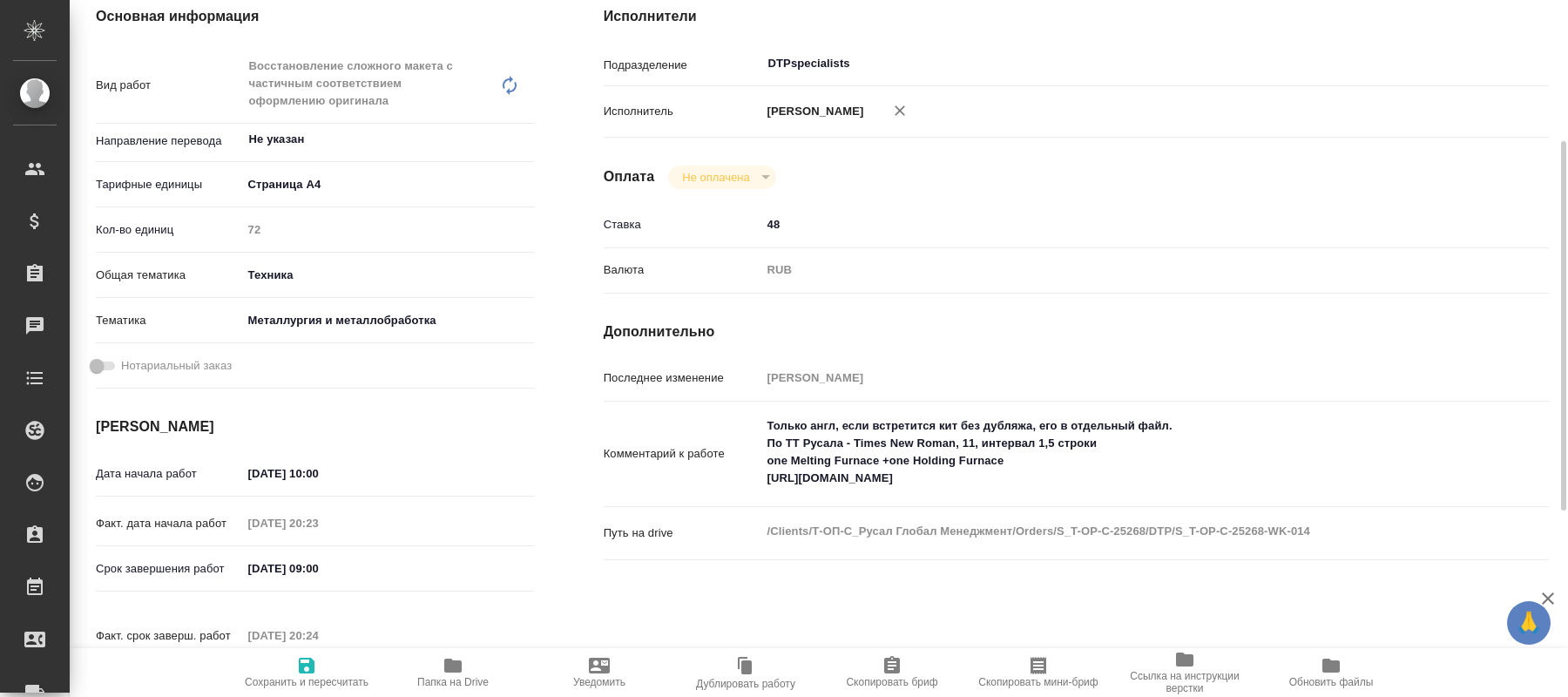
type textarea "x"
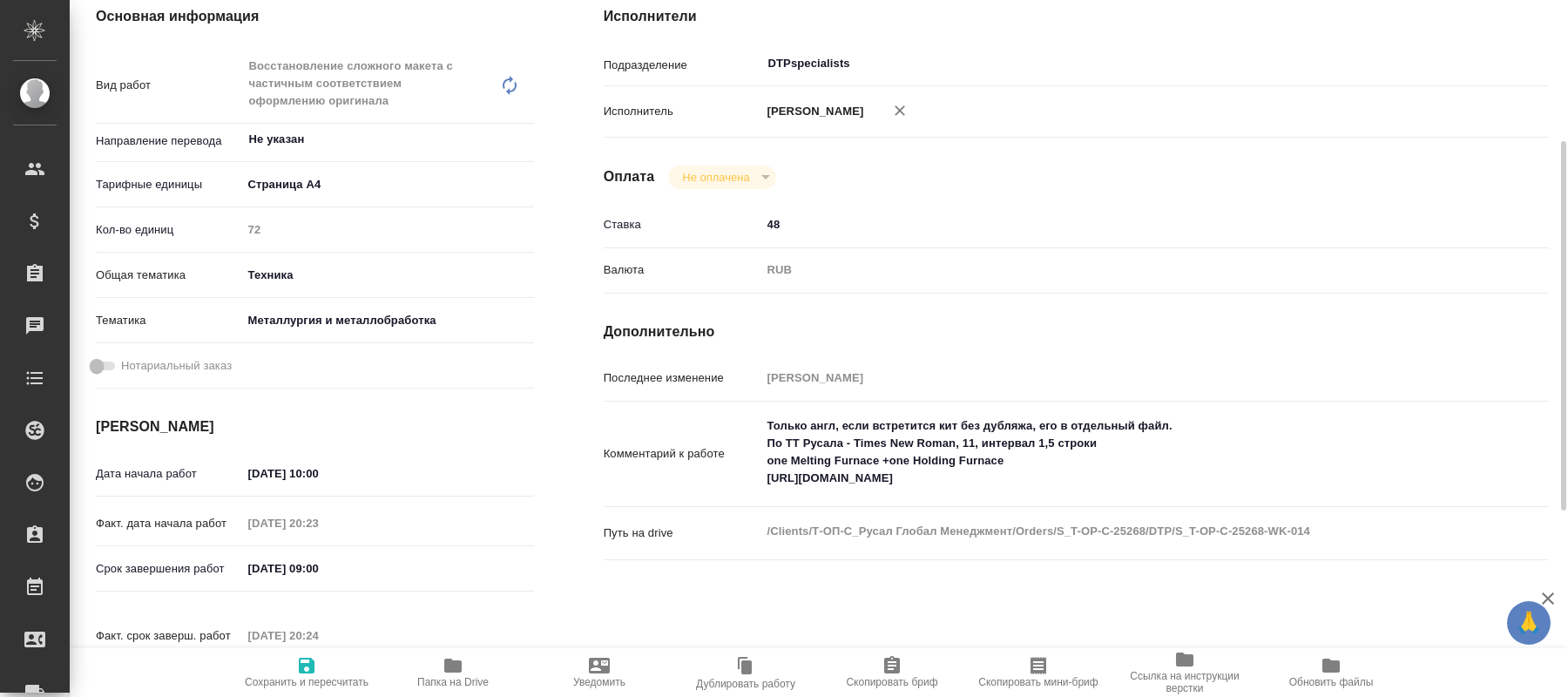
type textarea "x"
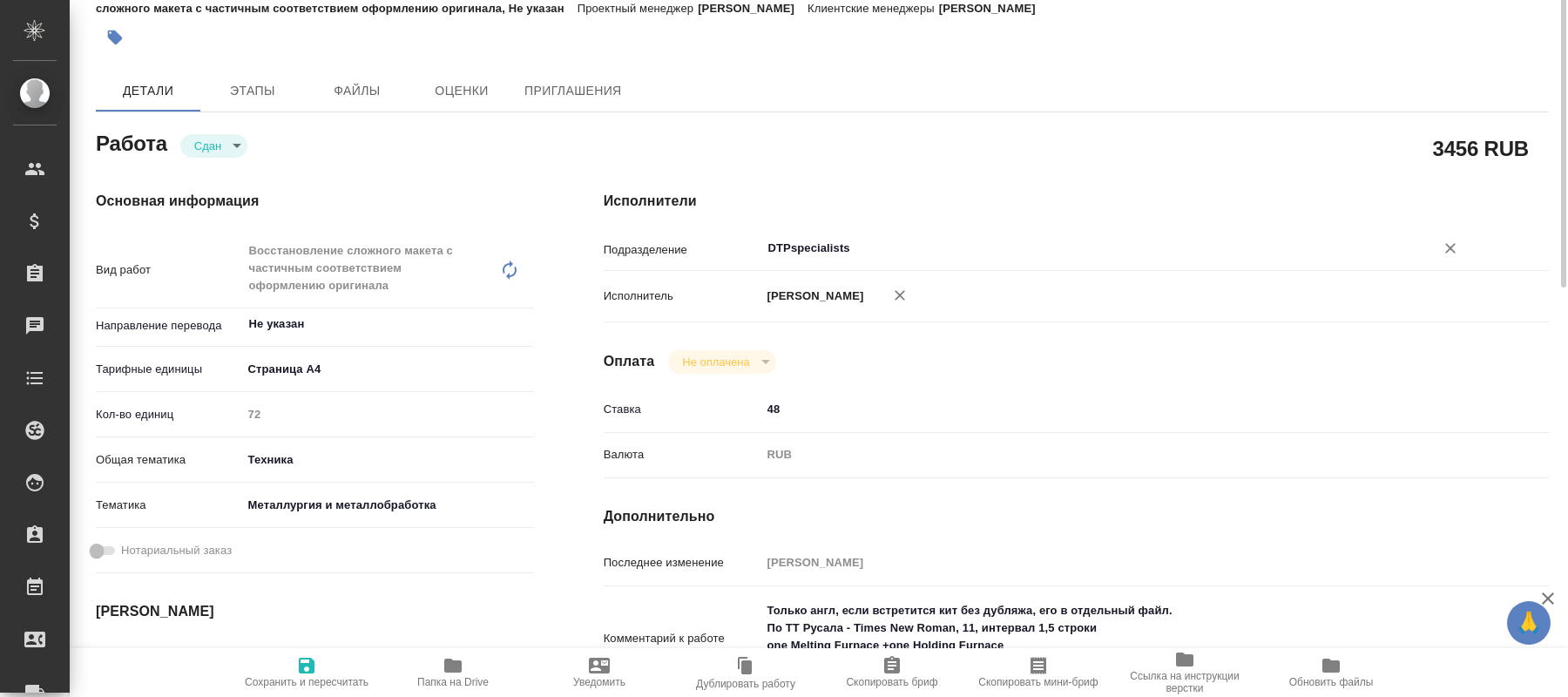
scroll to position [0, 0]
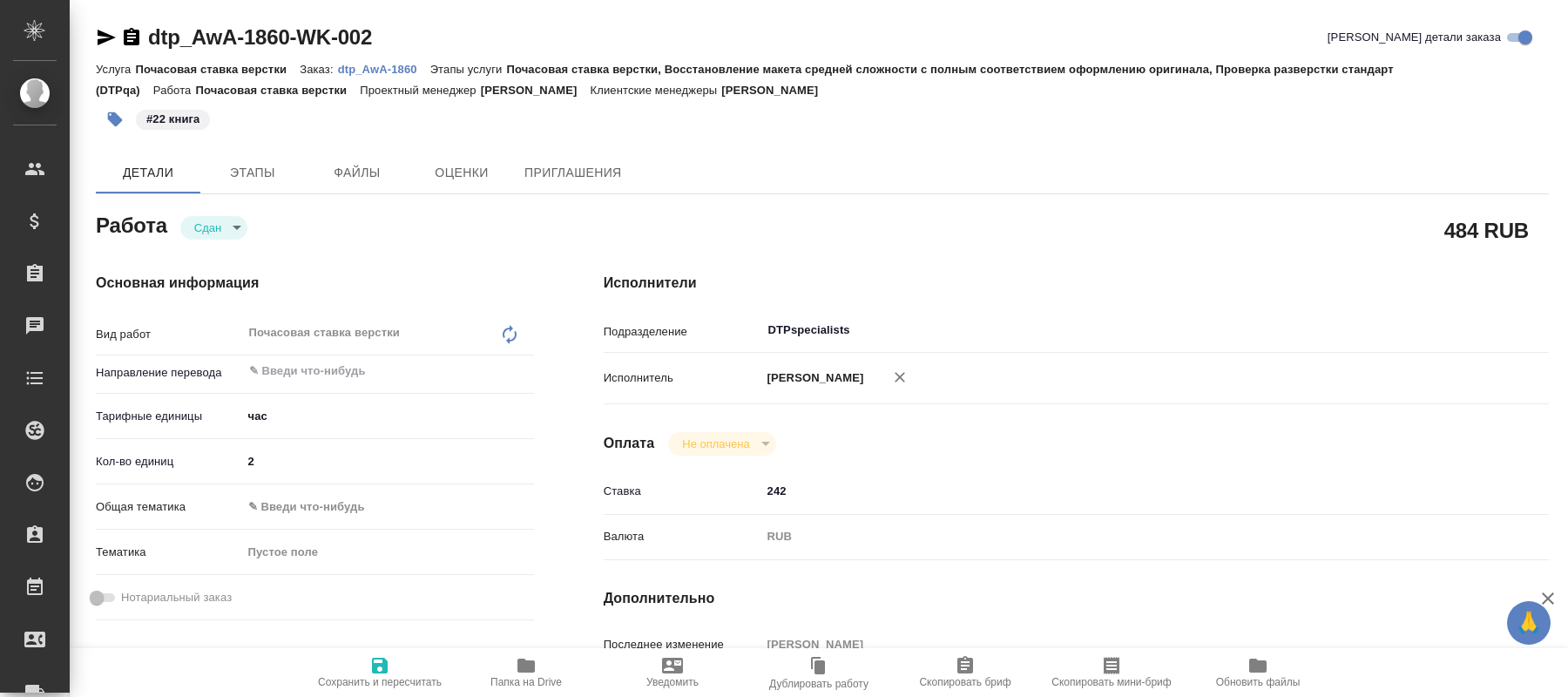
type textarea "x"
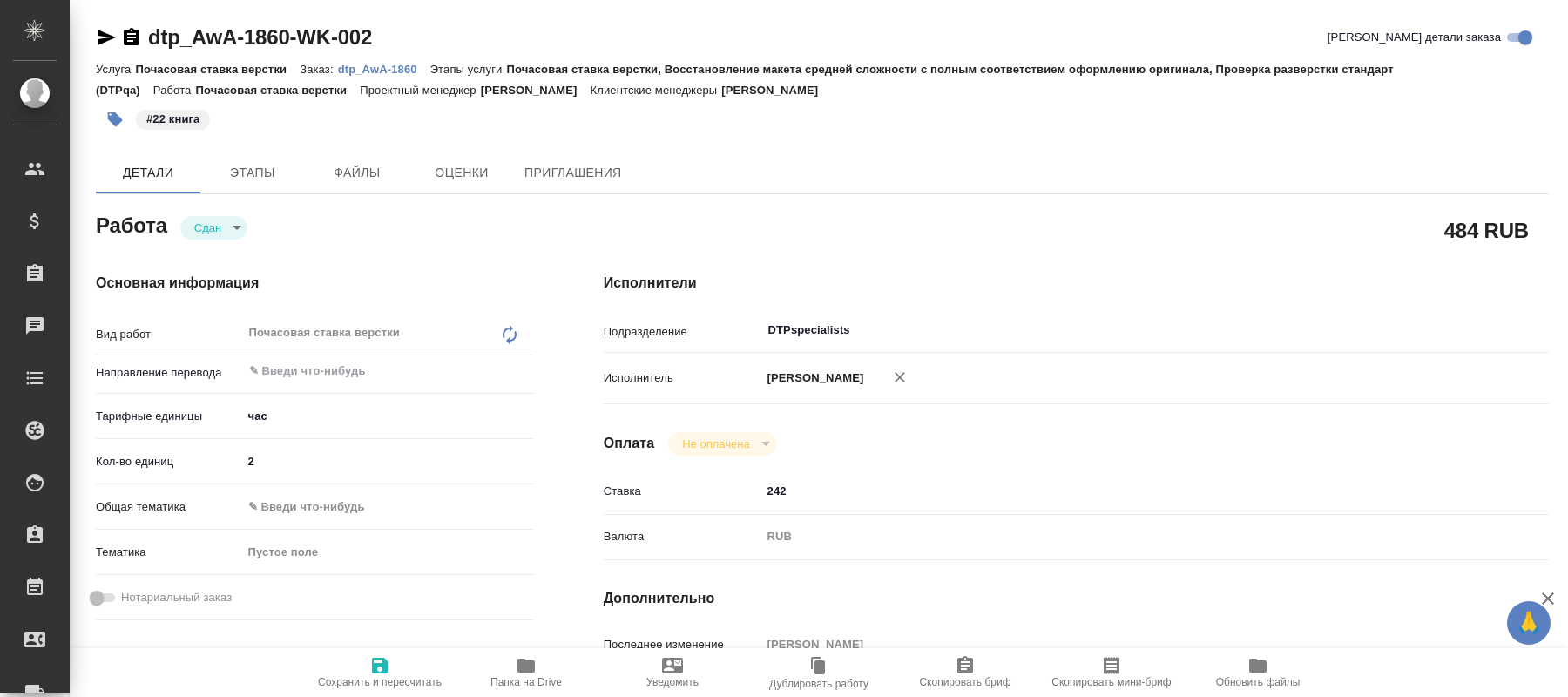
type textarea "x"
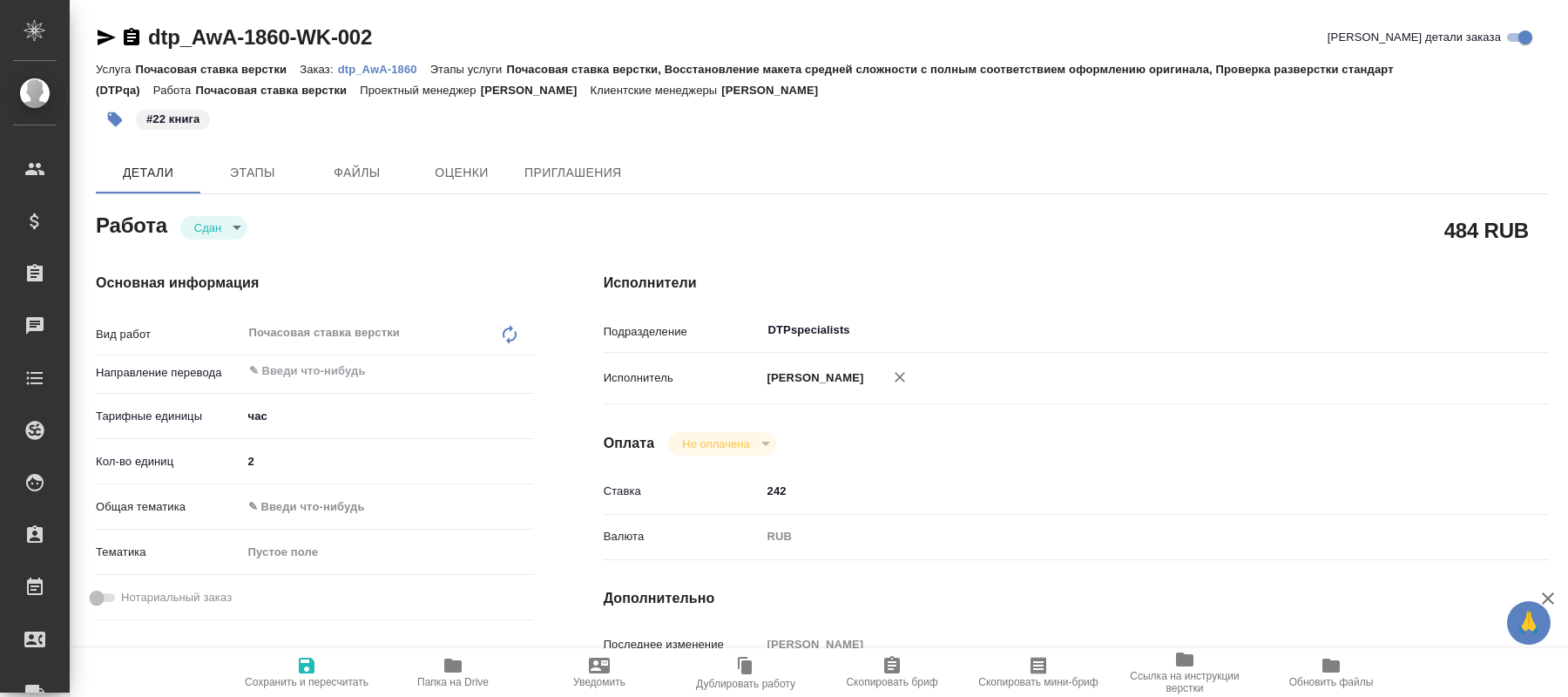
type textarea "x"
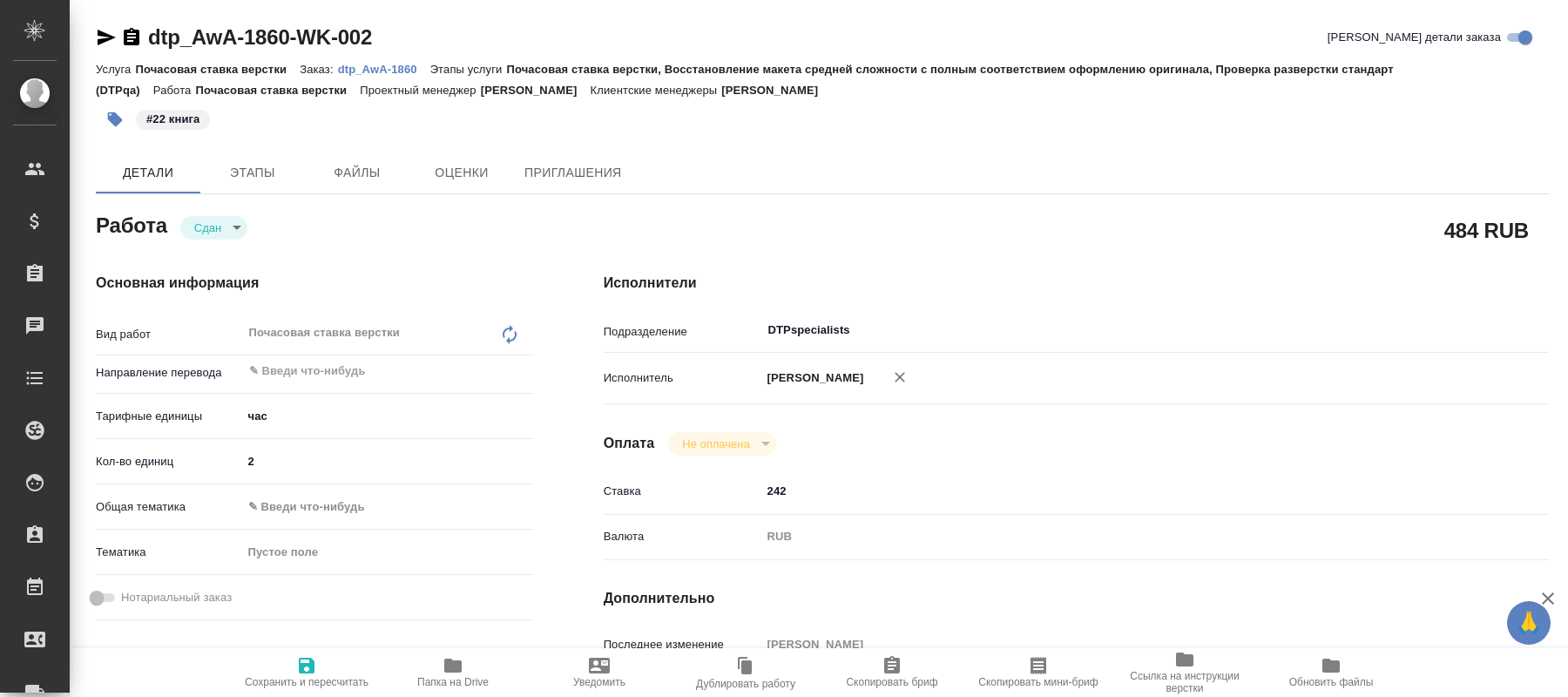
type textarea "x"
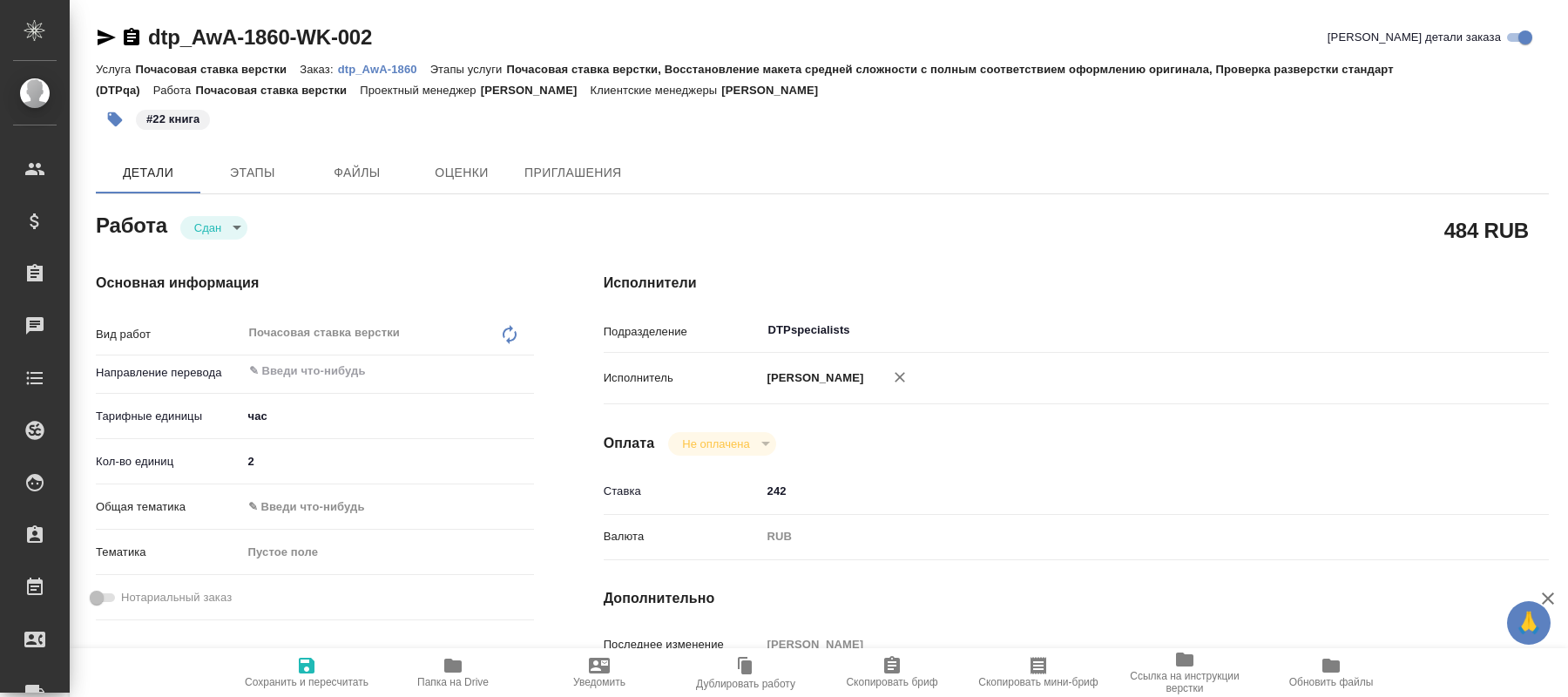
type textarea "x"
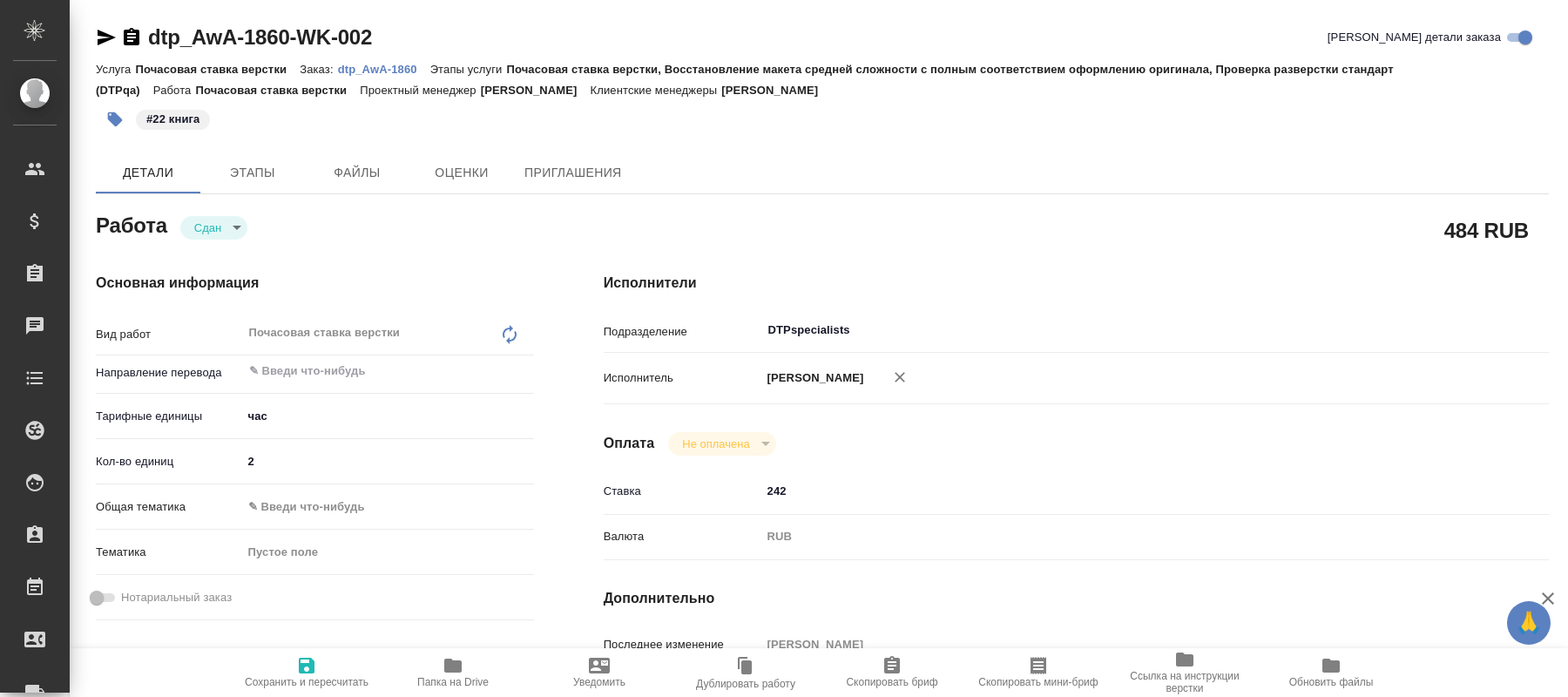
type textarea "x"
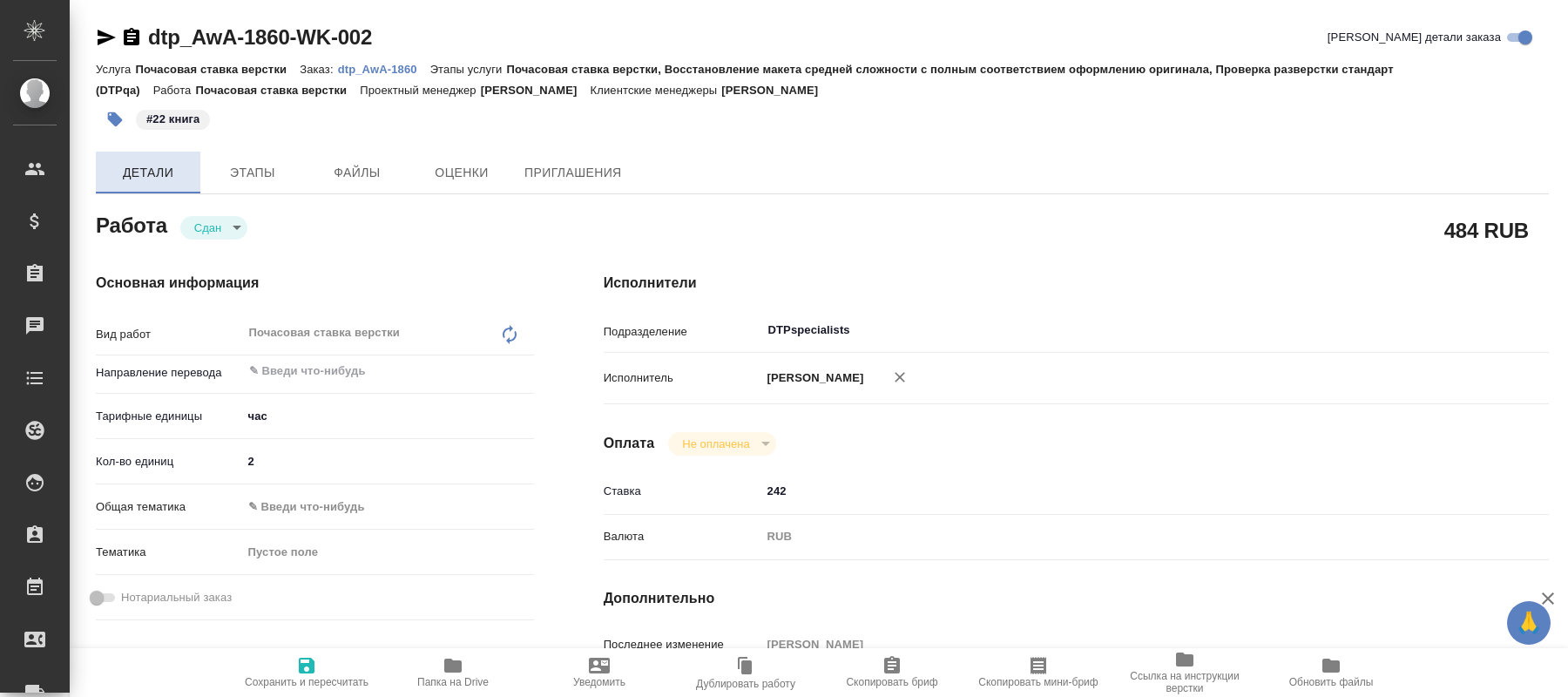
type textarea "x"
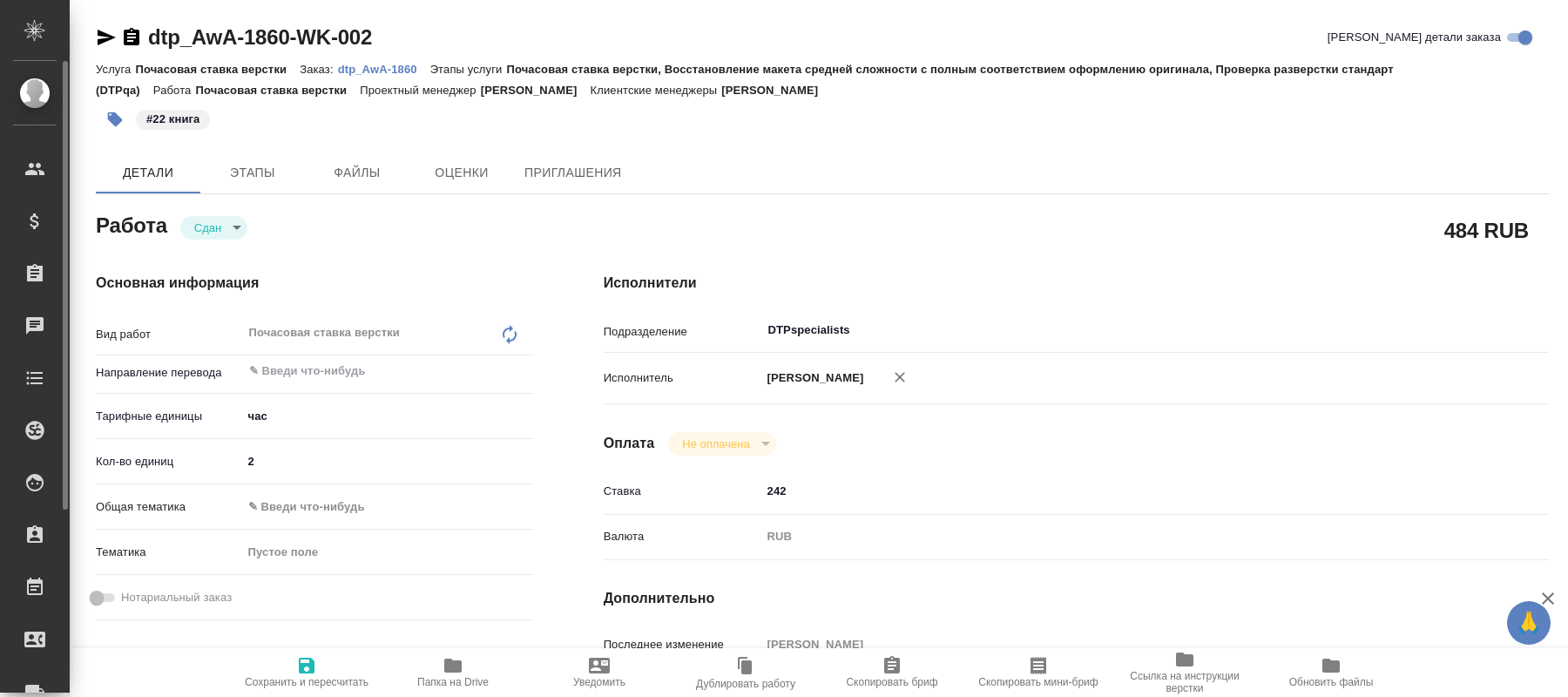
type textarea "x"
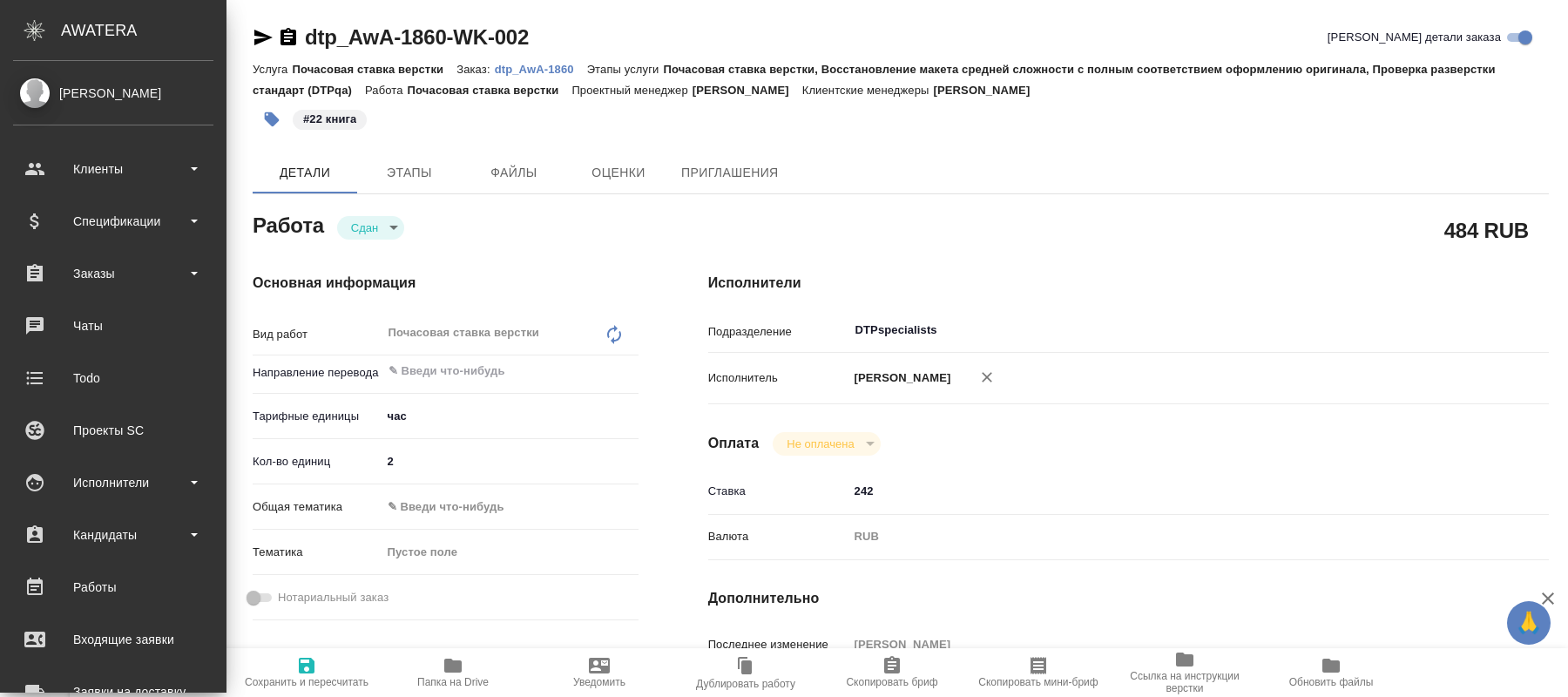
type textarea "x"
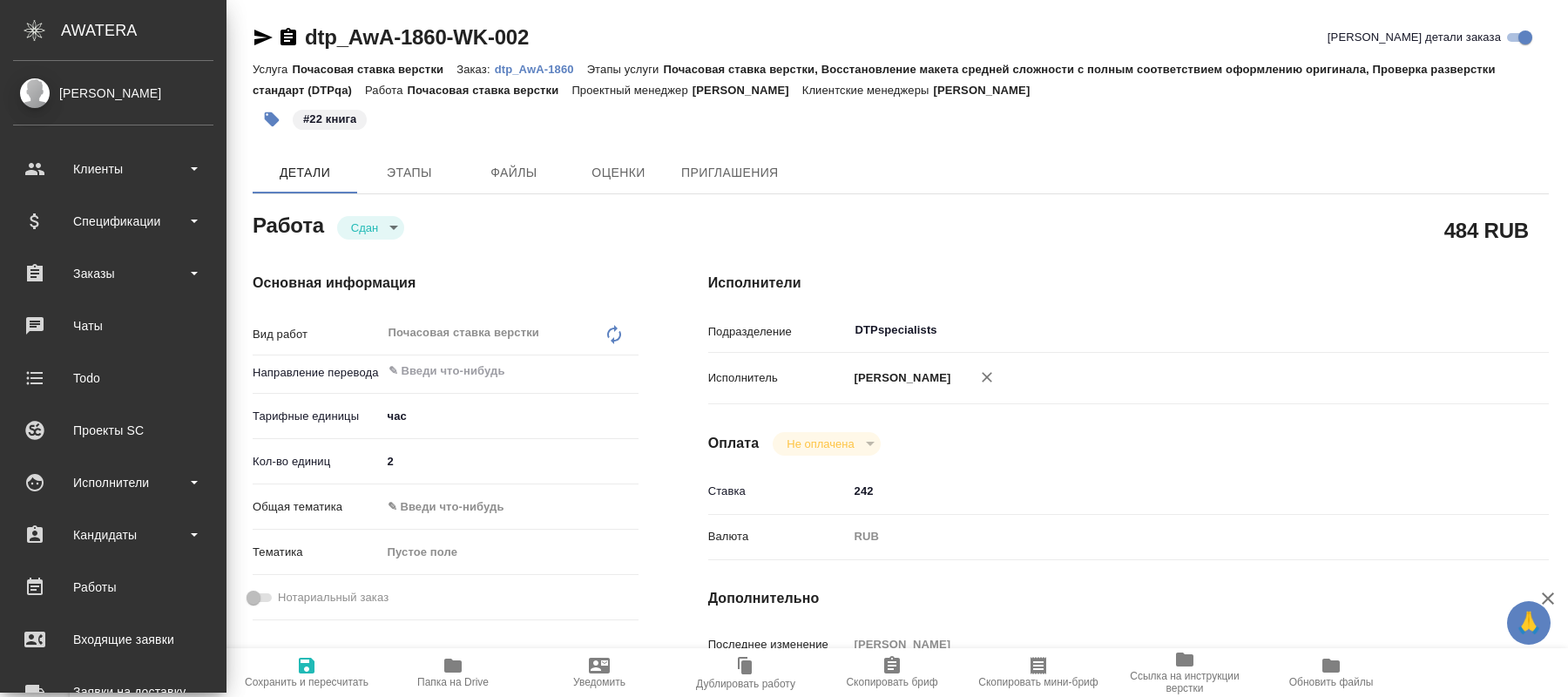
type textarea "x"
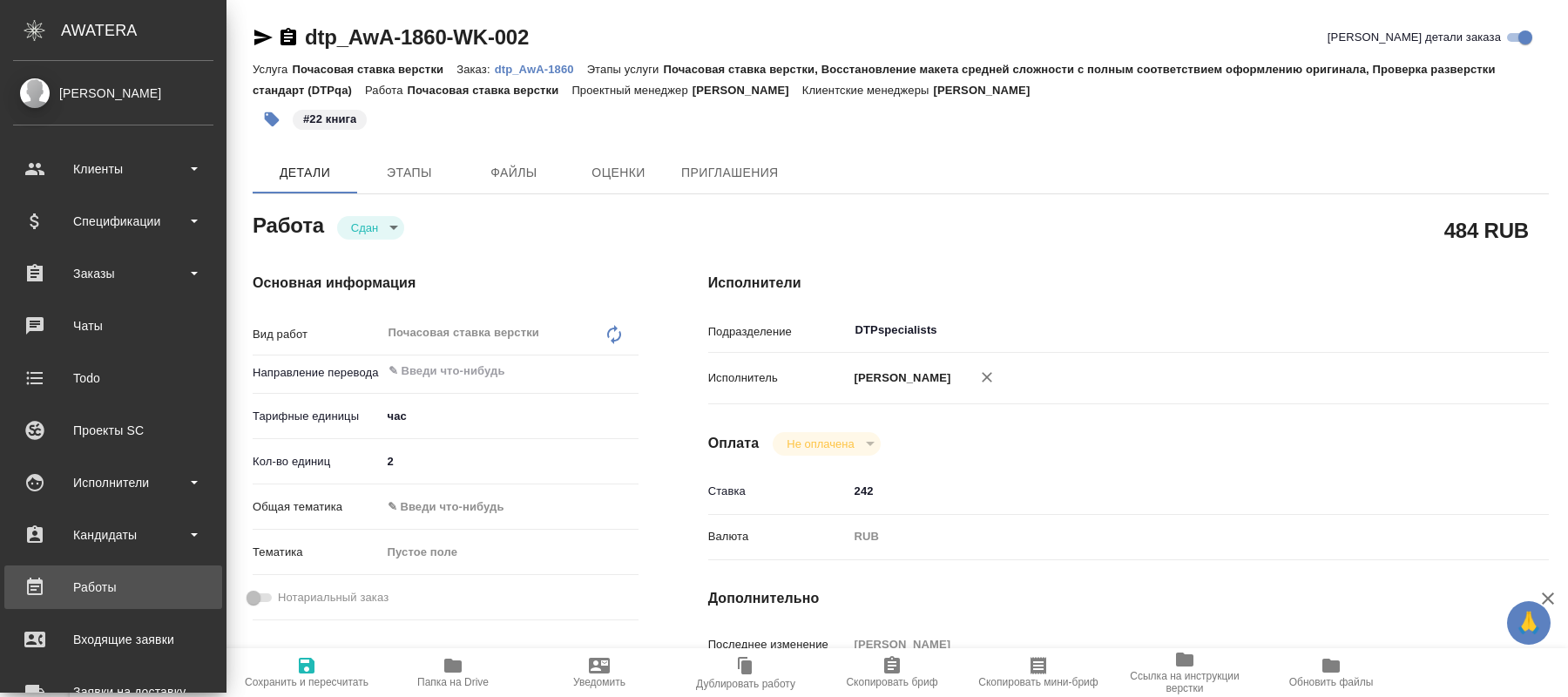
click at [84, 581] on div "Работы" at bounding box center [113, 587] width 201 height 26
type textarea "x"
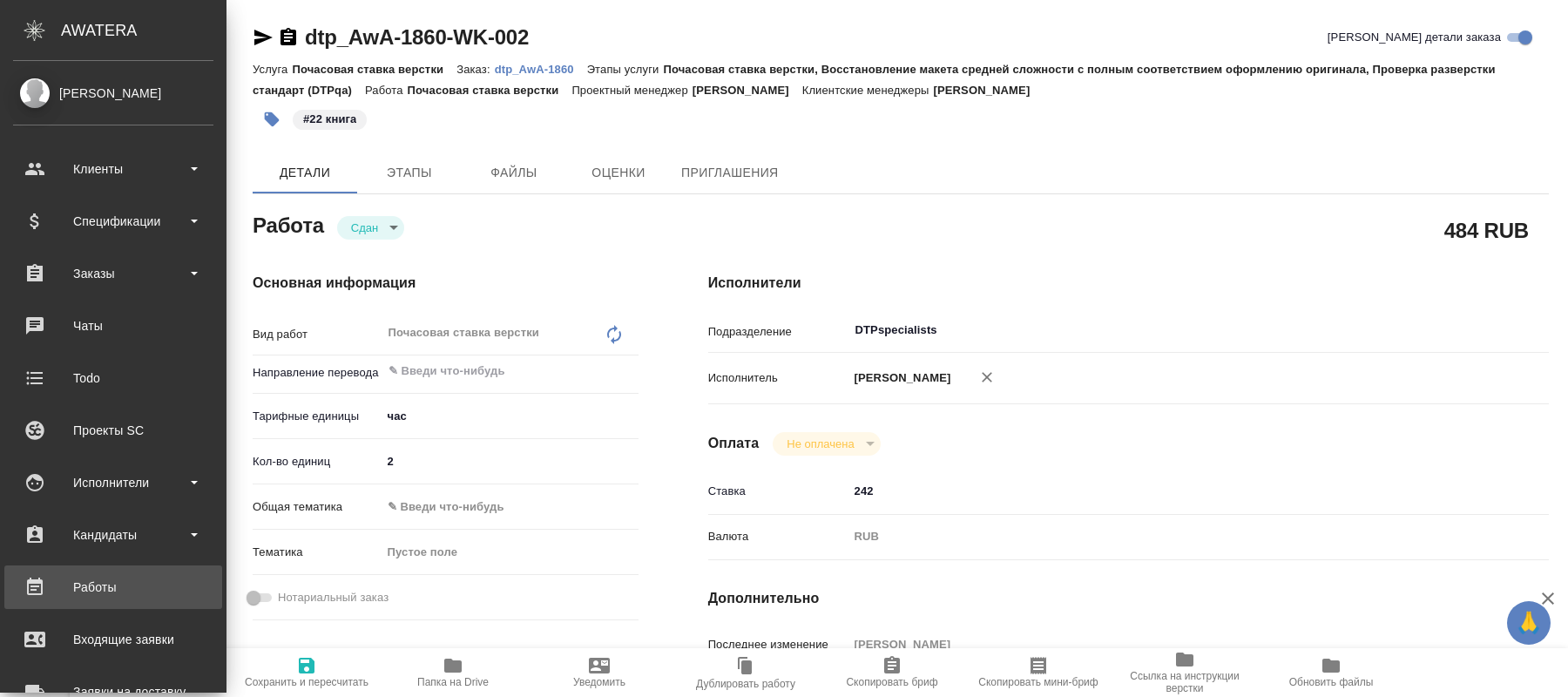
type textarea "x"
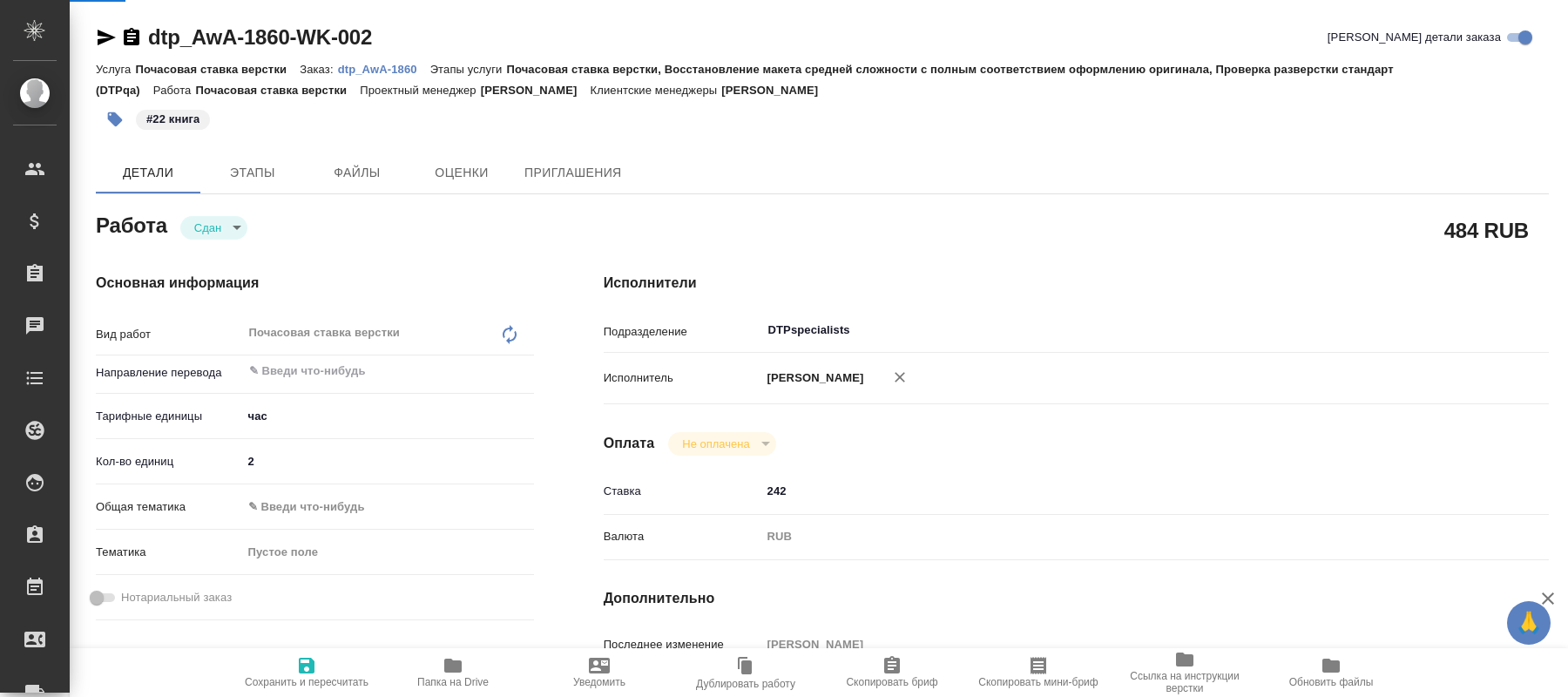
type textarea "x"
